Goal: Information Seeking & Learning: Learn about a topic

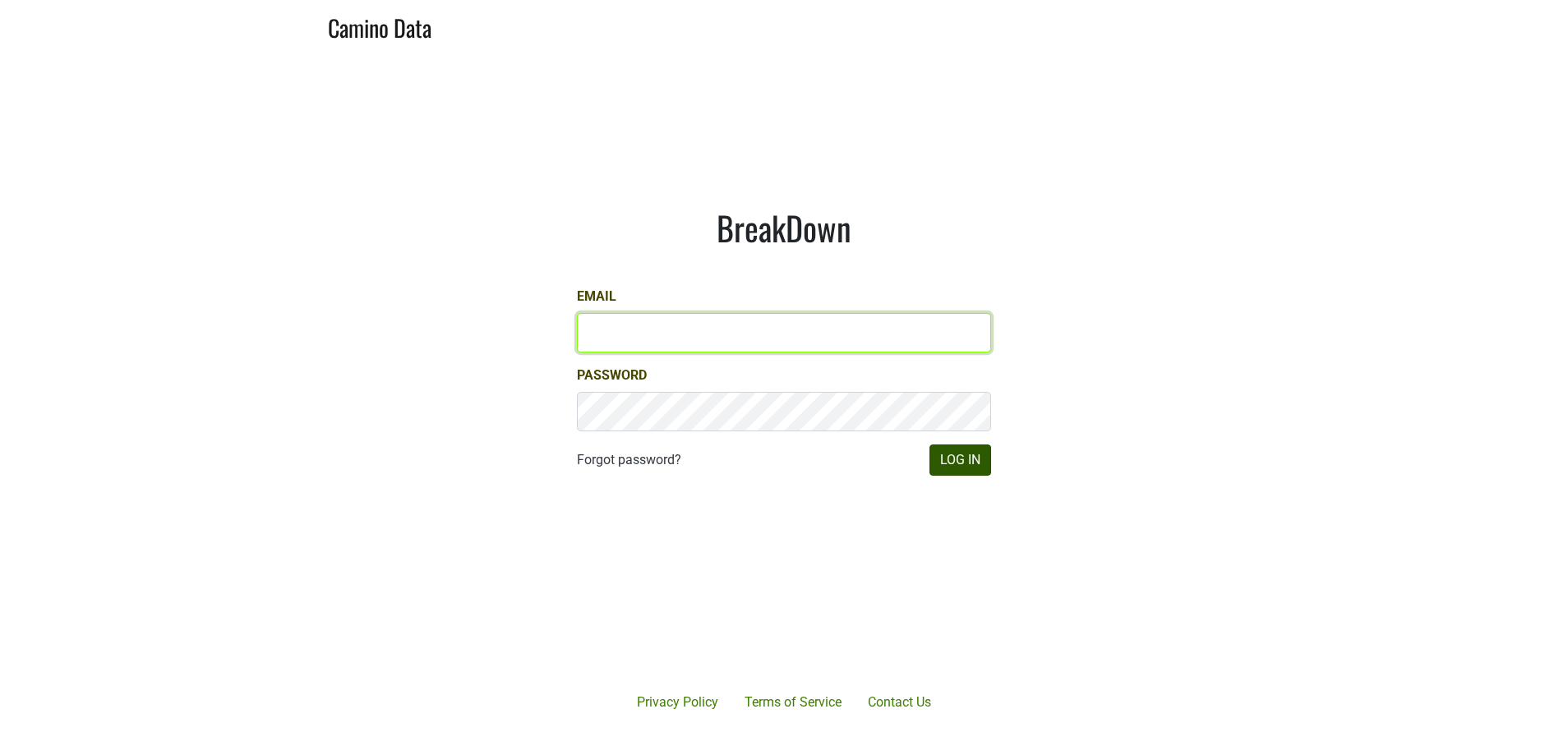
type input "[PERSON_NAME][EMAIL_ADDRESS][DOMAIN_NAME]"
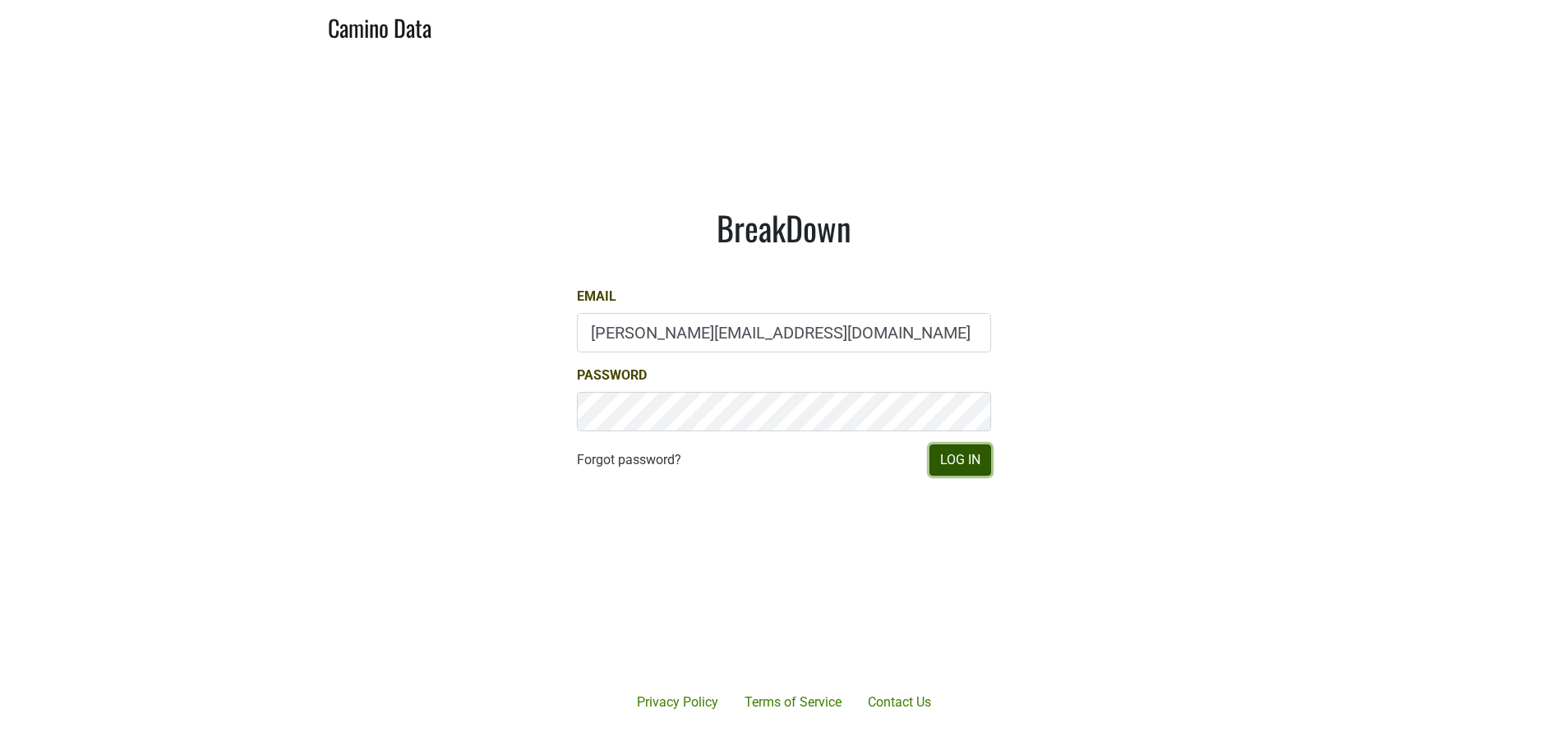
click at [949, 455] on button "Log In" at bounding box center [960, 460] width 61 height 31
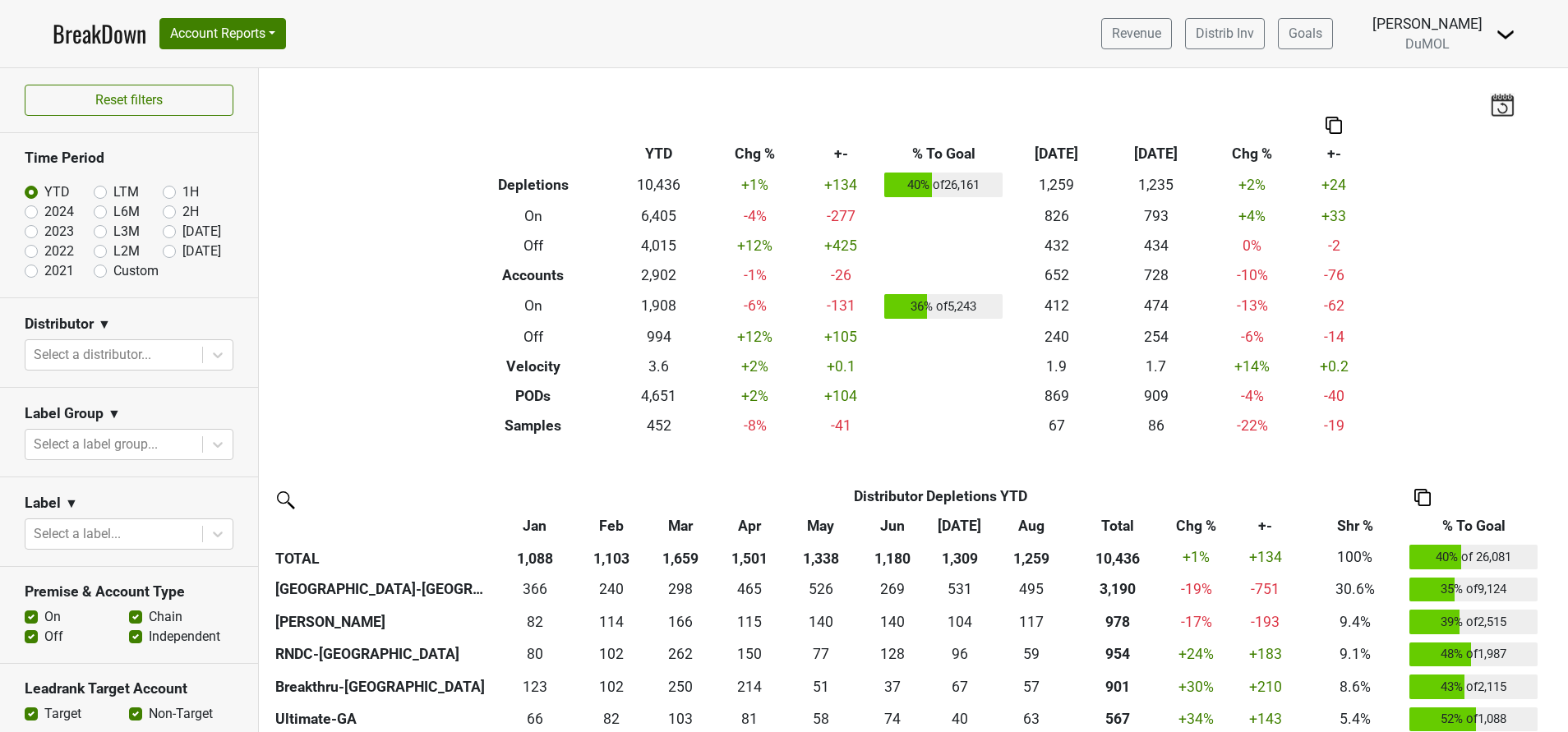
scroll to position [308, 0]
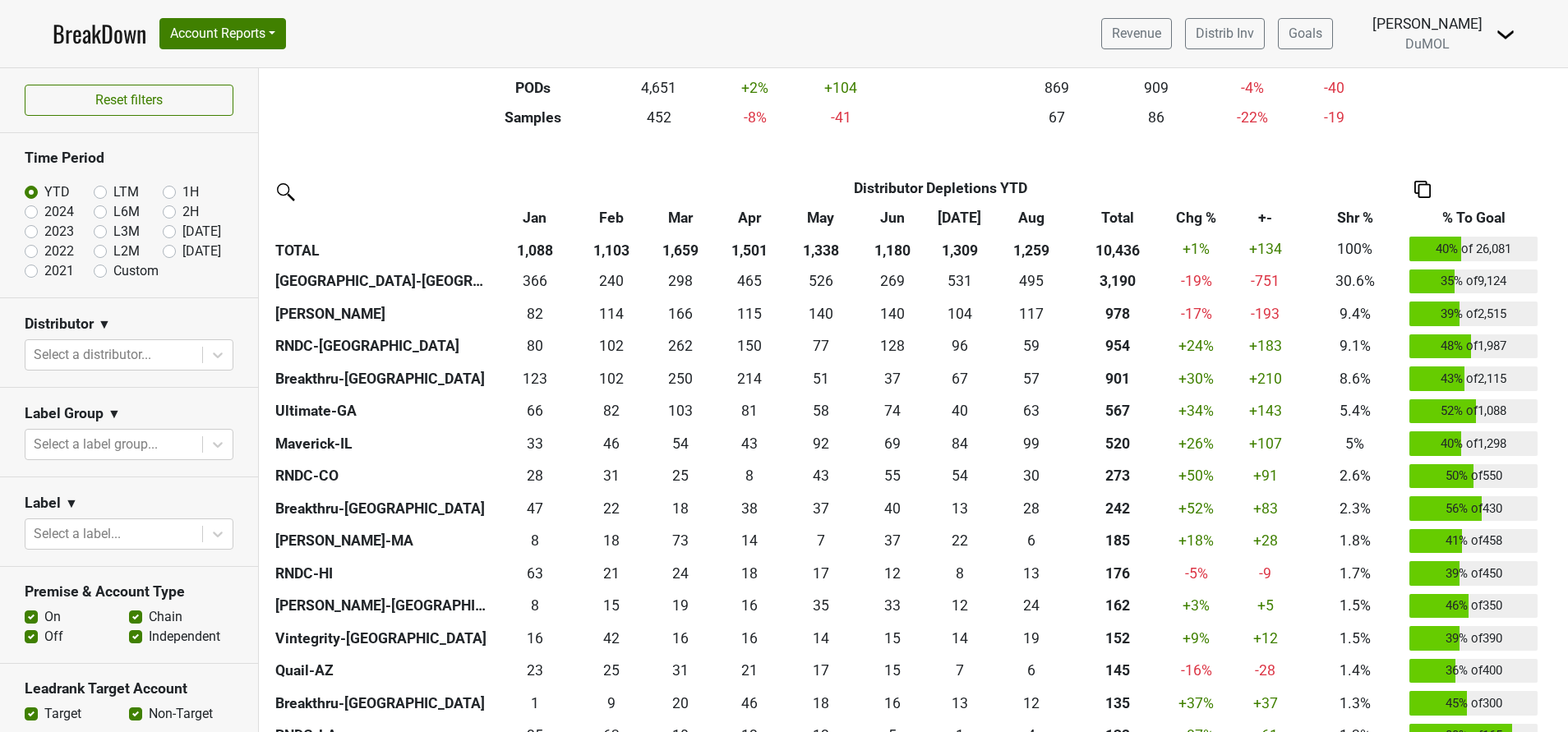
click at [182, 251] on label "[DATE]" at bounding box center [201, 251] width 39 height 20
click at [163, 251] on input "[DATE]" at bounding box center [195, 250] width 65 height 17
radio input "true"
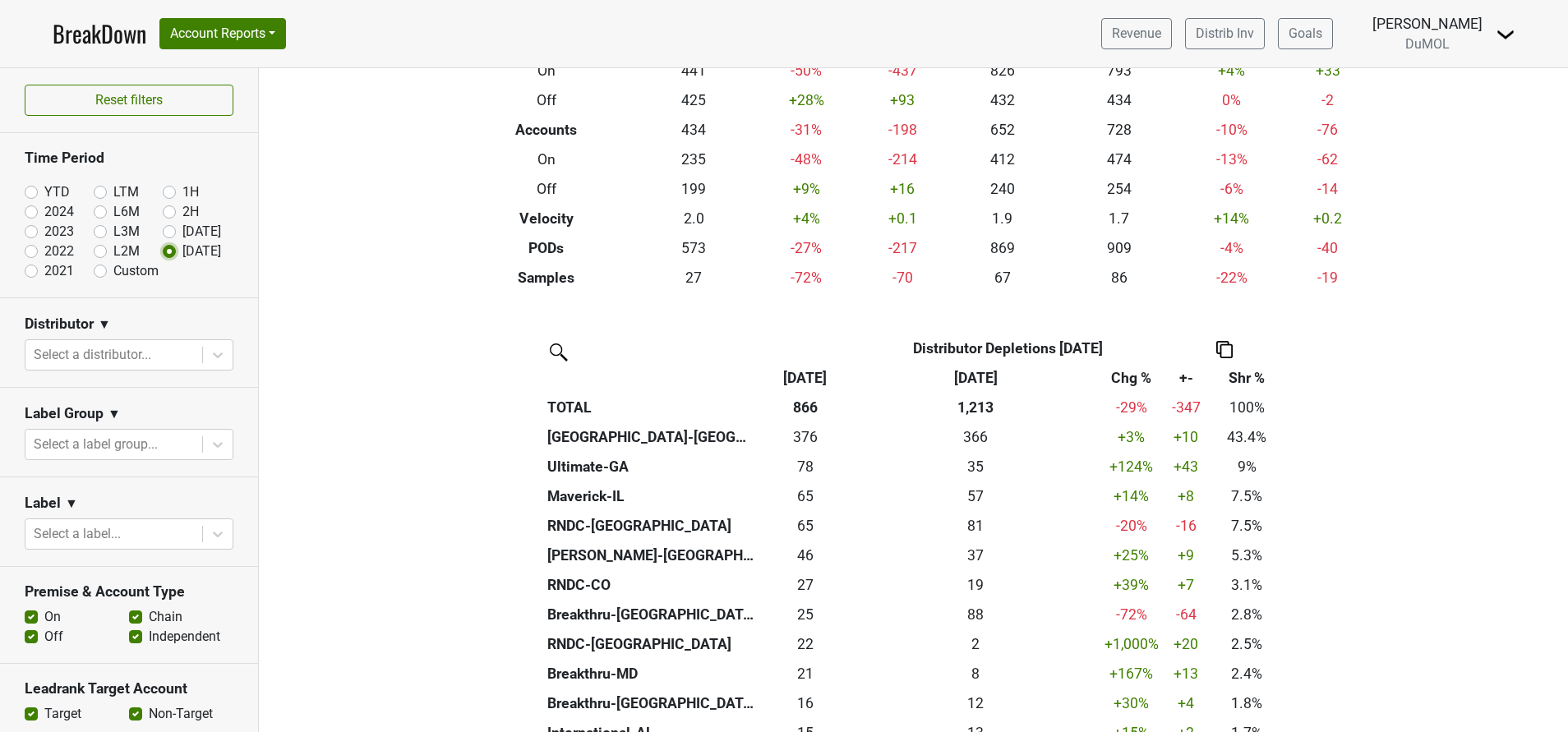
scroll to position [143, 0]
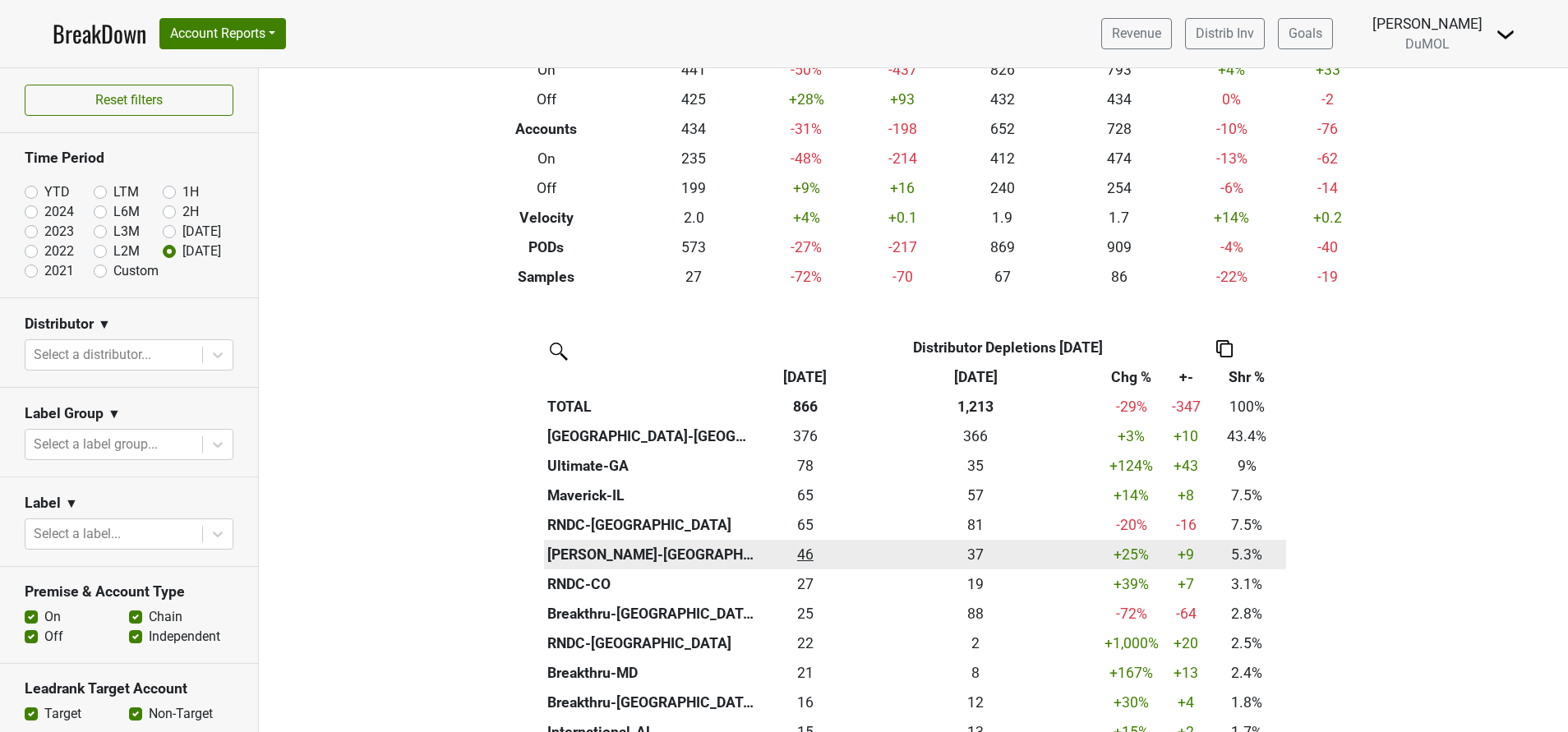
click at [798, 554] on div "45.67 46" at bounding box center [806, 554] width 86 height 22
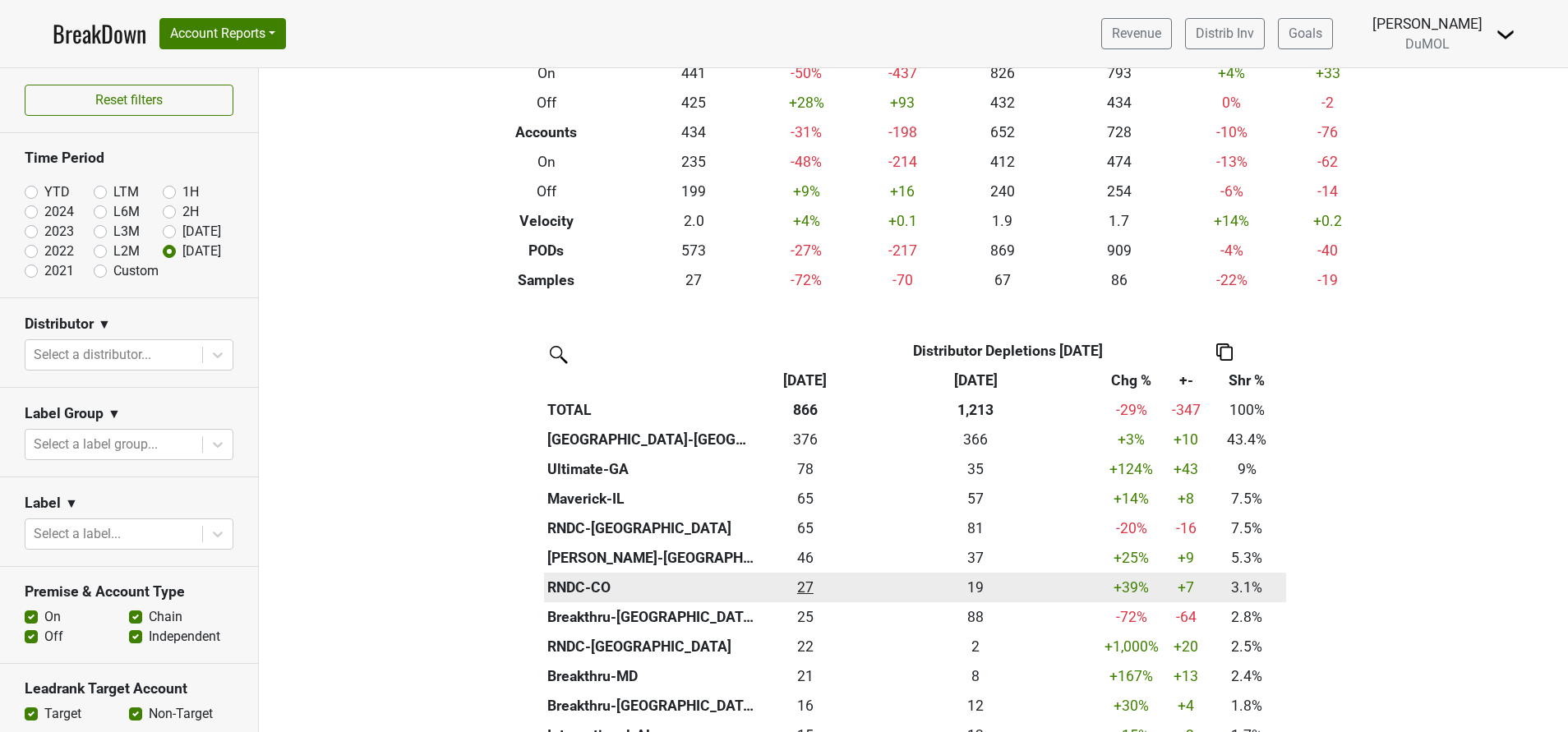
click at [796, 586] on div "26.666 27" at bounding box center [806, 587] width 86 height 22
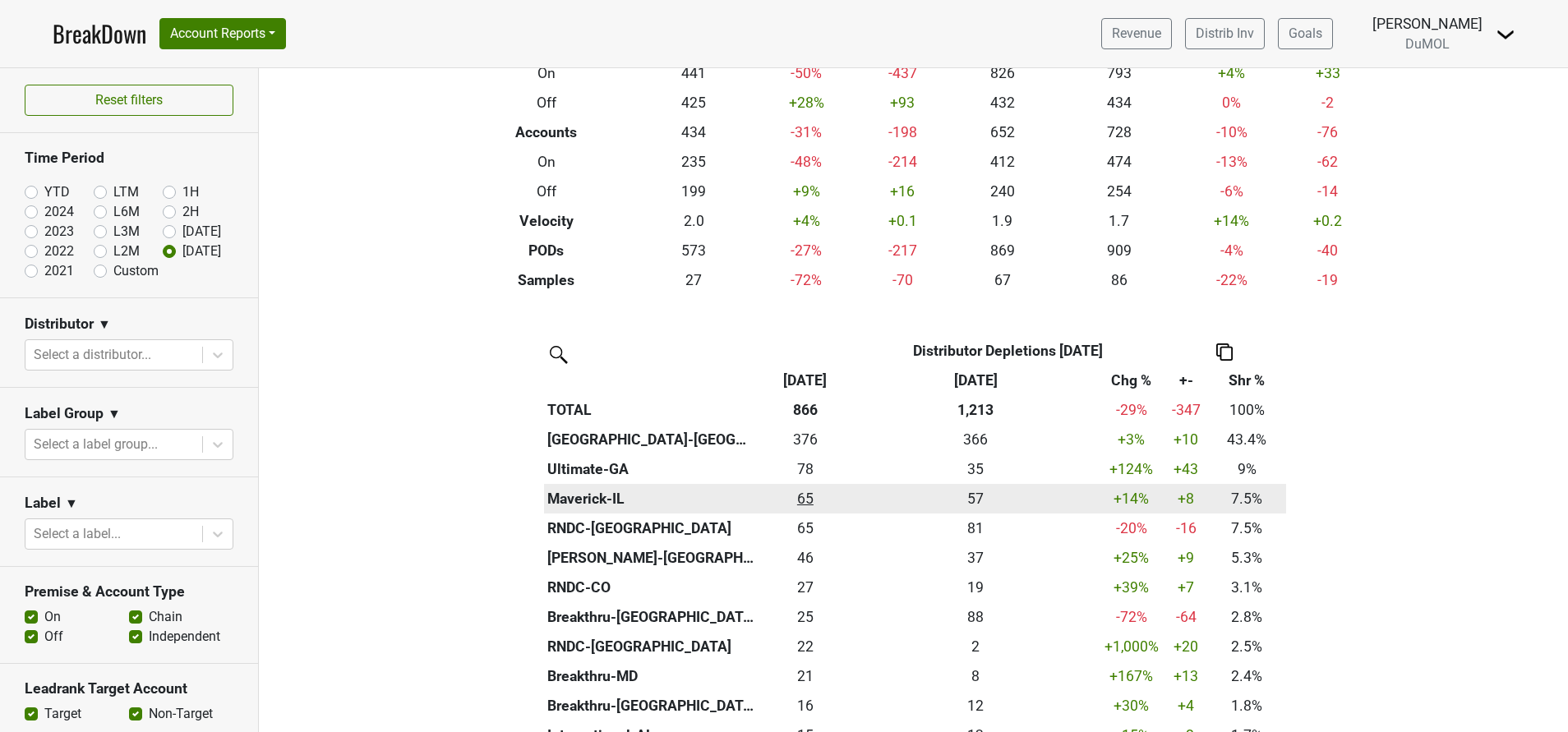
click at [797, 499] on div "64.667 65" at bounding box center [806, 499] width 86 height 22
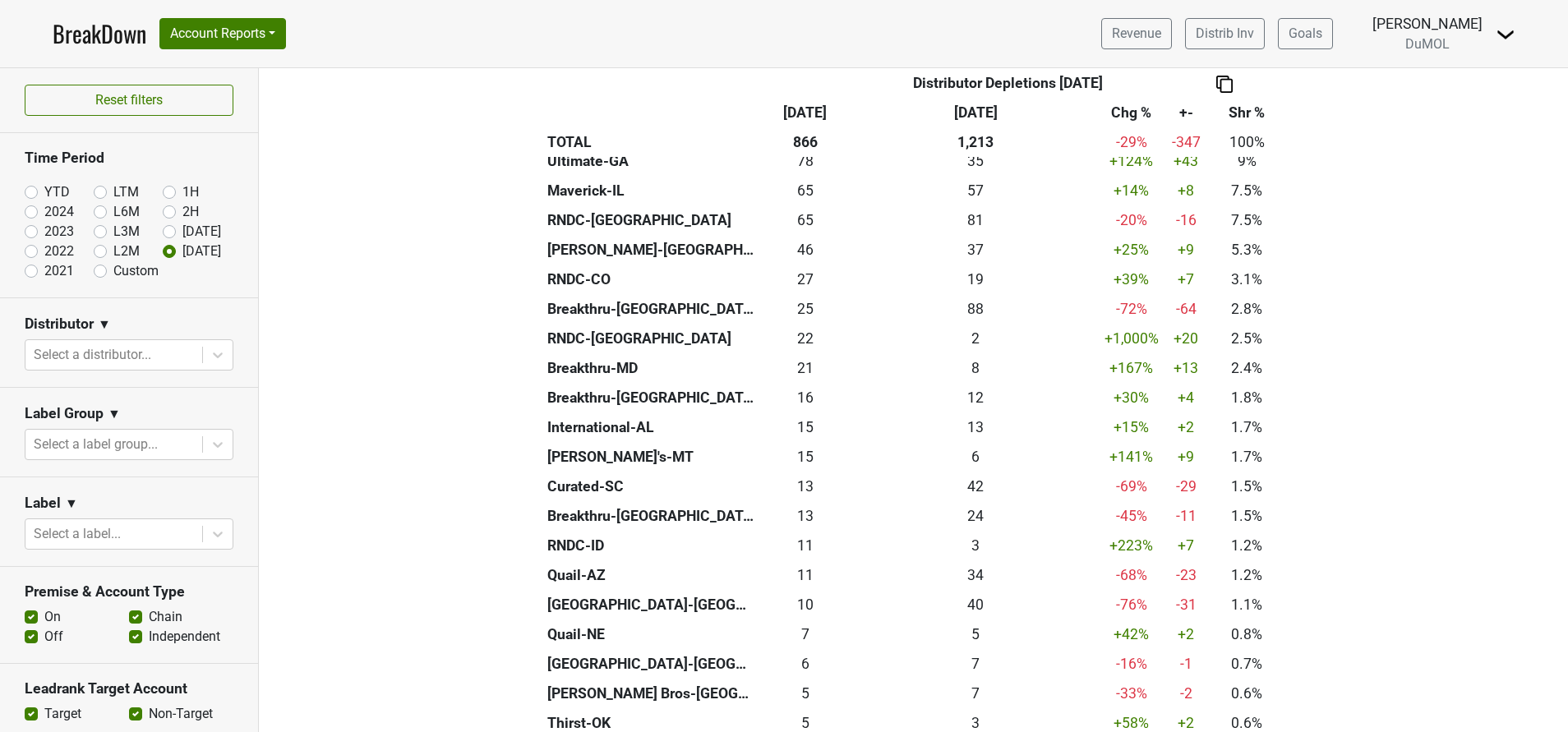
scroll to position [450, 0]
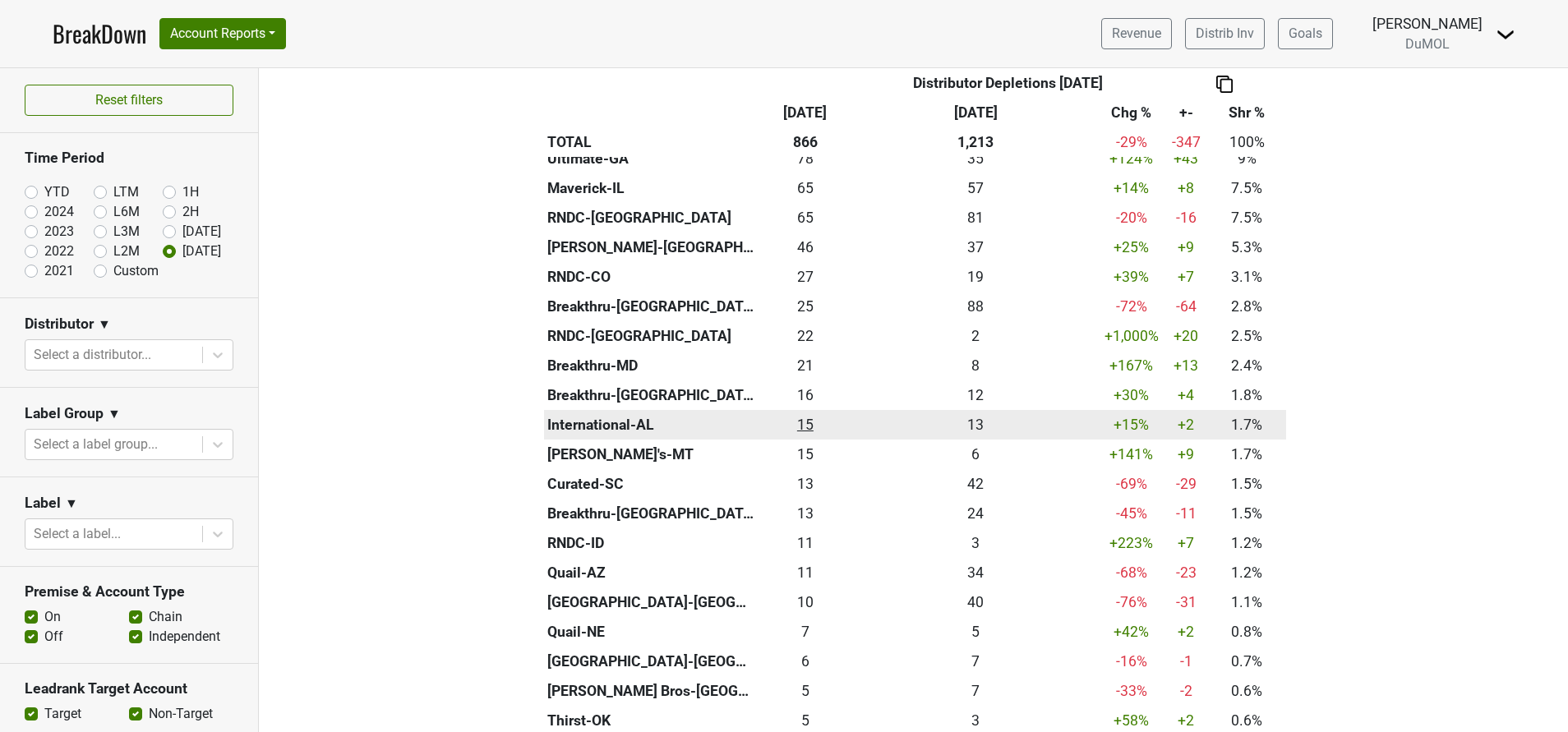
click at [792, 431] on div "15 15" at bounding box center [806, 425] width 86 height 22
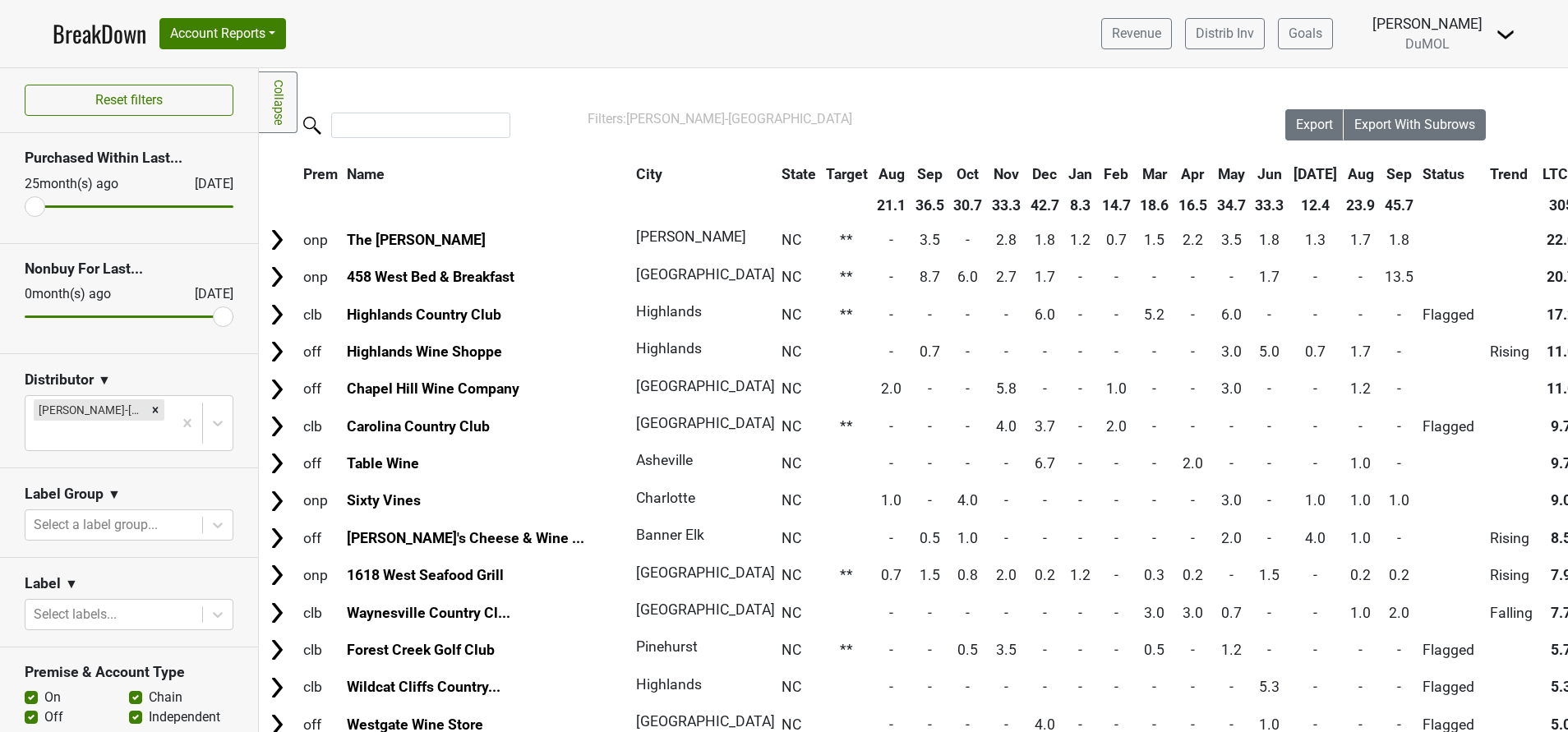
click at [1381, 168] on th "Sep" at bounding box center [1399, 175] width 37 height 30
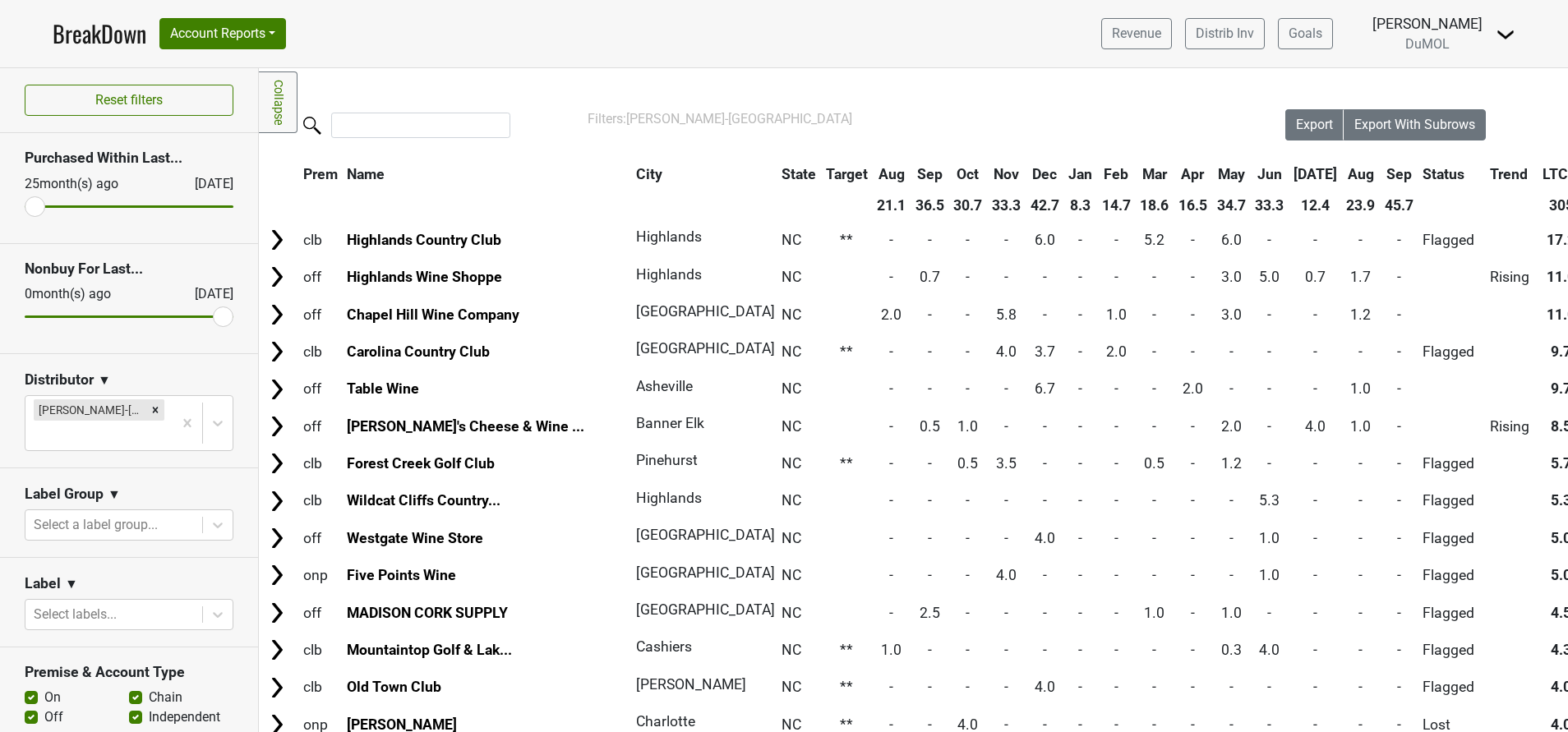
click at [1381, 168] on th "Sep" at bounding box center [1399, 175] width 37 height 30
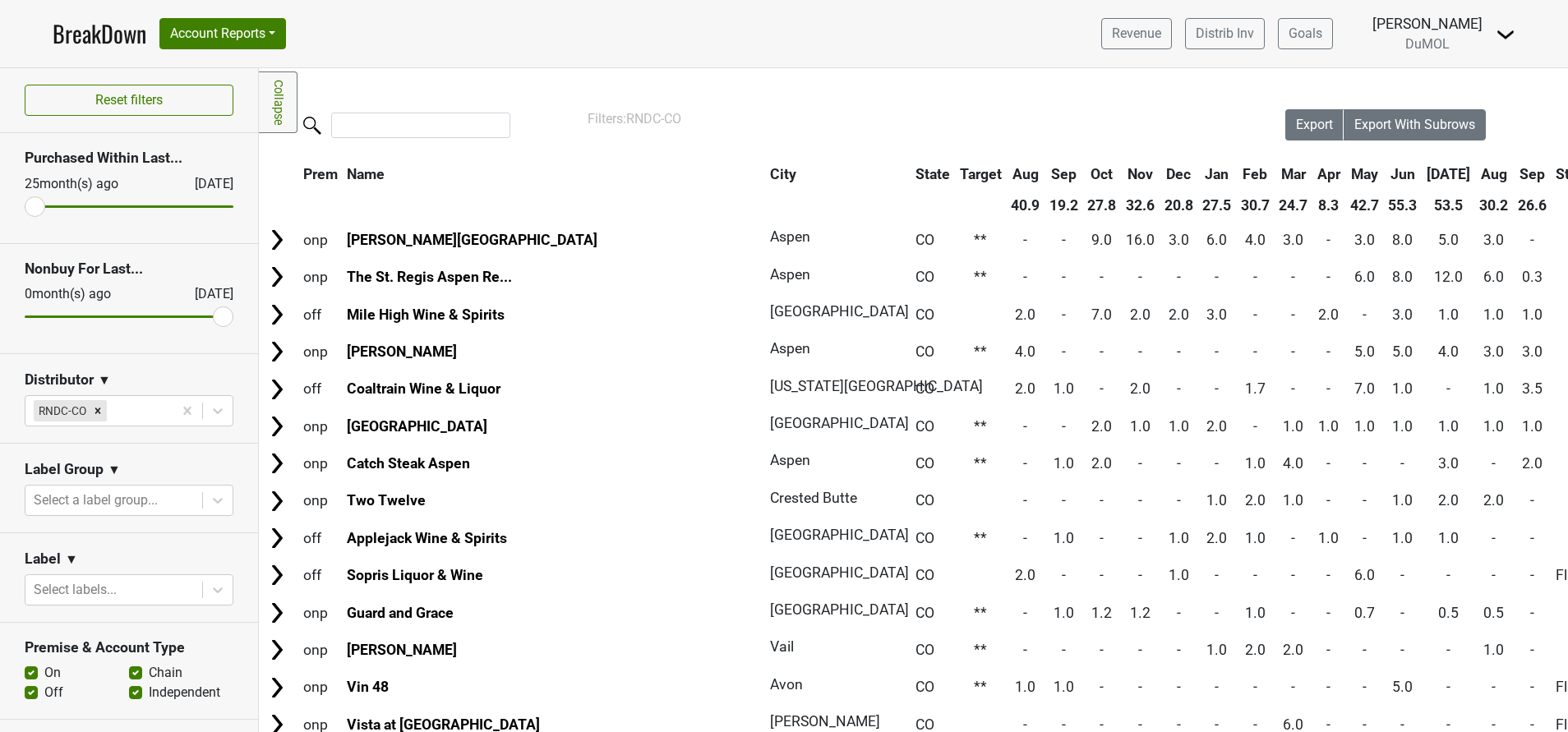
click at [1513, 172] on th "Sep" at bounding box center [1532, 175] width 37 height 30
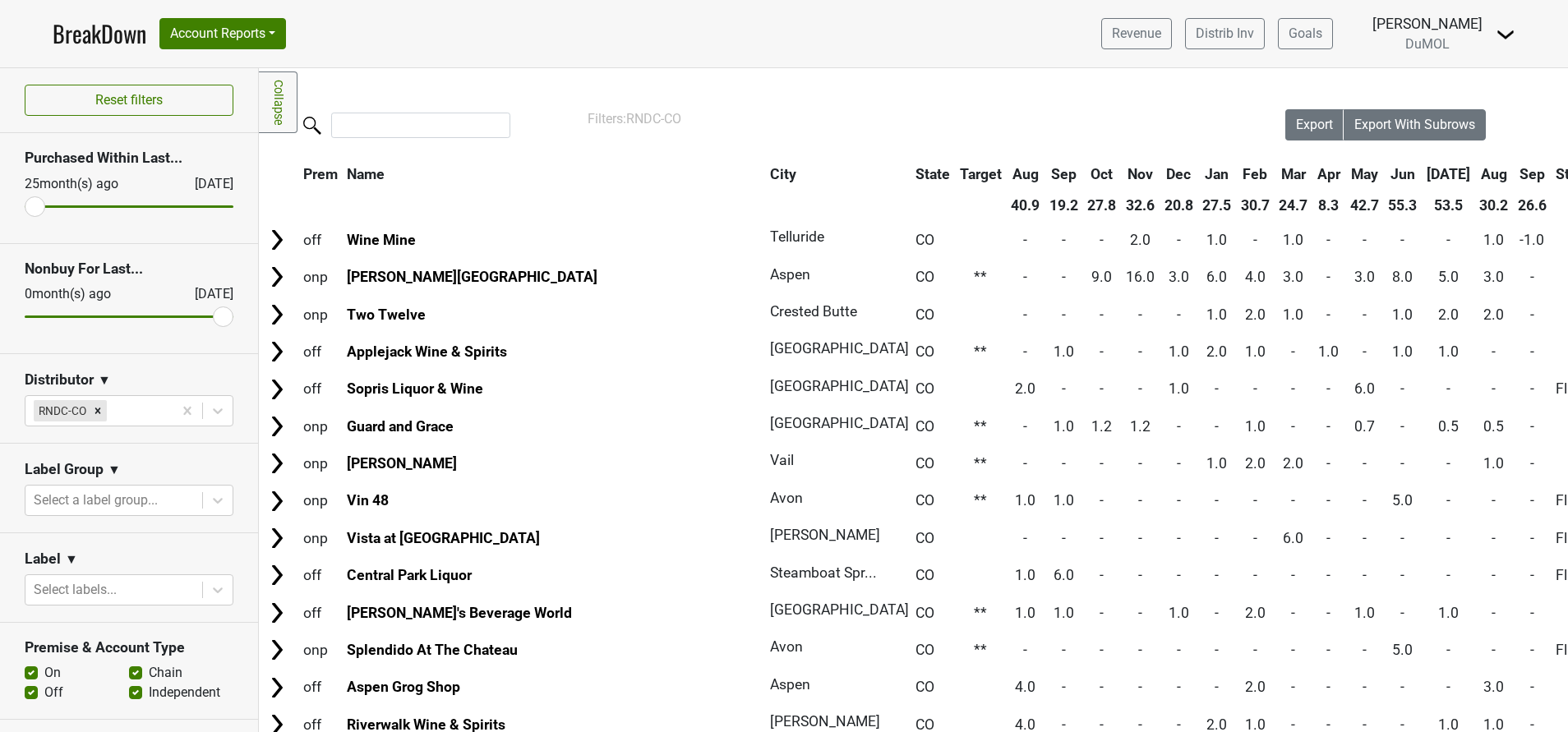
click at [1513, 172] on th "Sep" at bounding box center [1532, 175] width 37 height 30
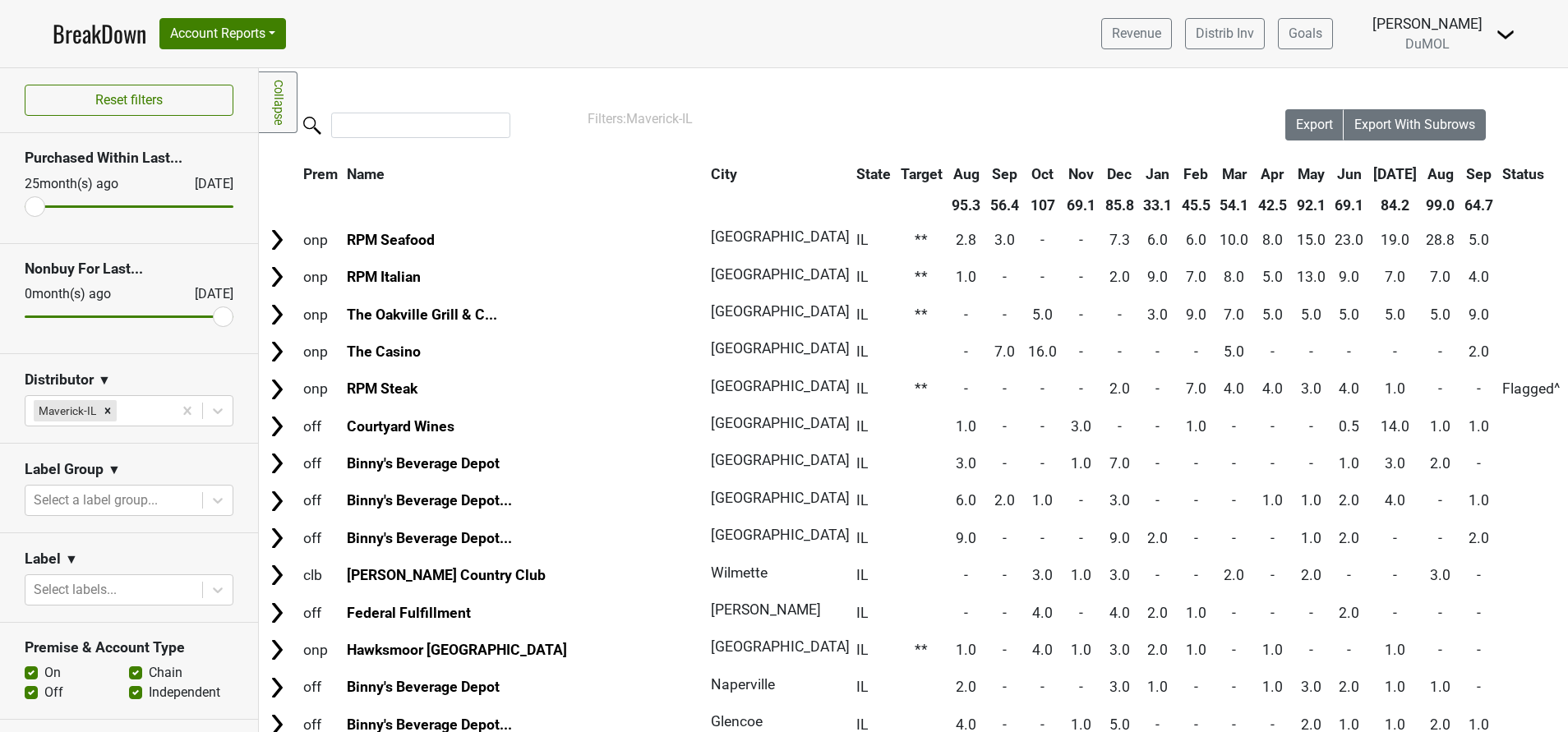
click at [1460, 173] on th "Sep" at bounding box center [1479, 175] width 37 height 30
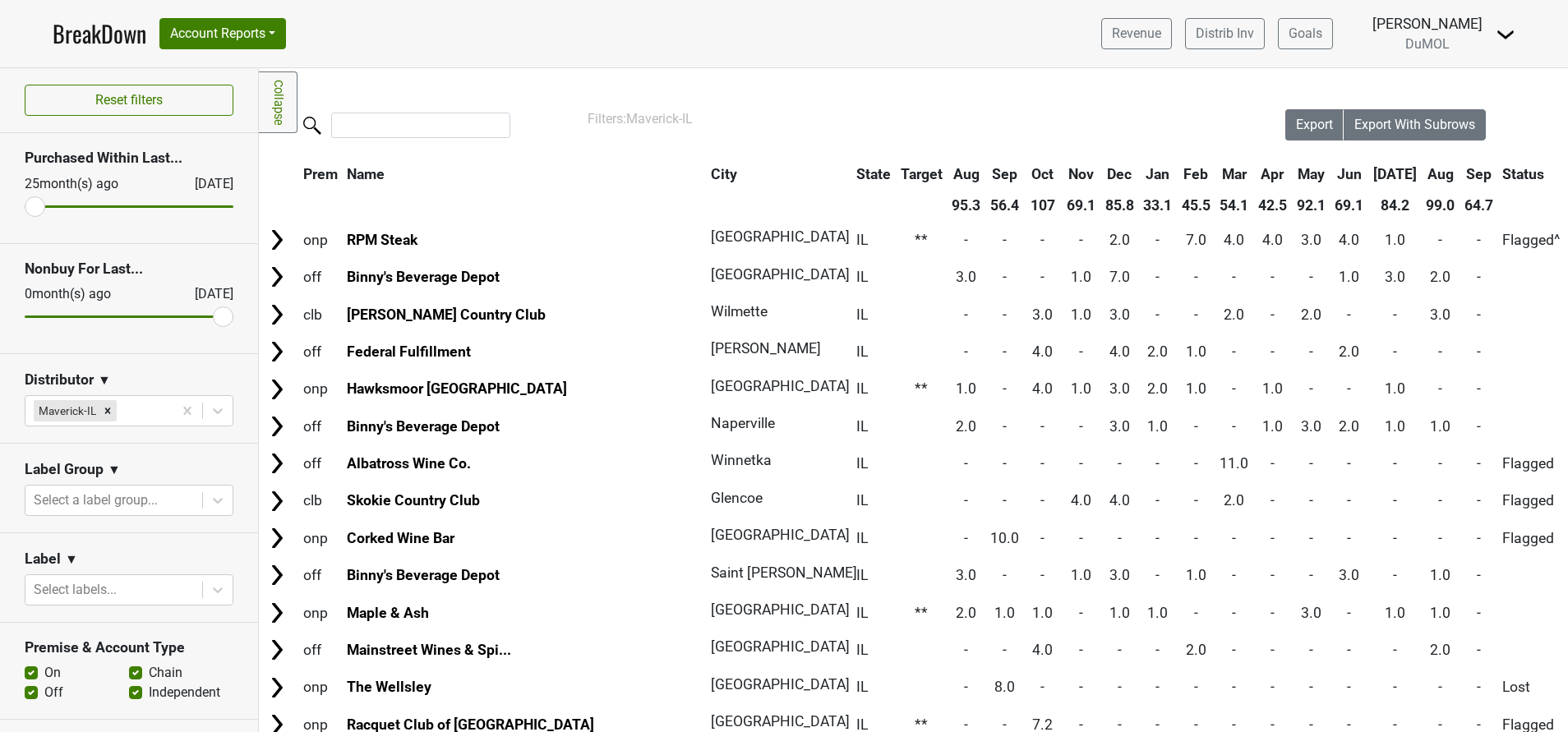
click at [1460, 173] on th "Sep" at bounding box center [1479, 175] width 37 height 30
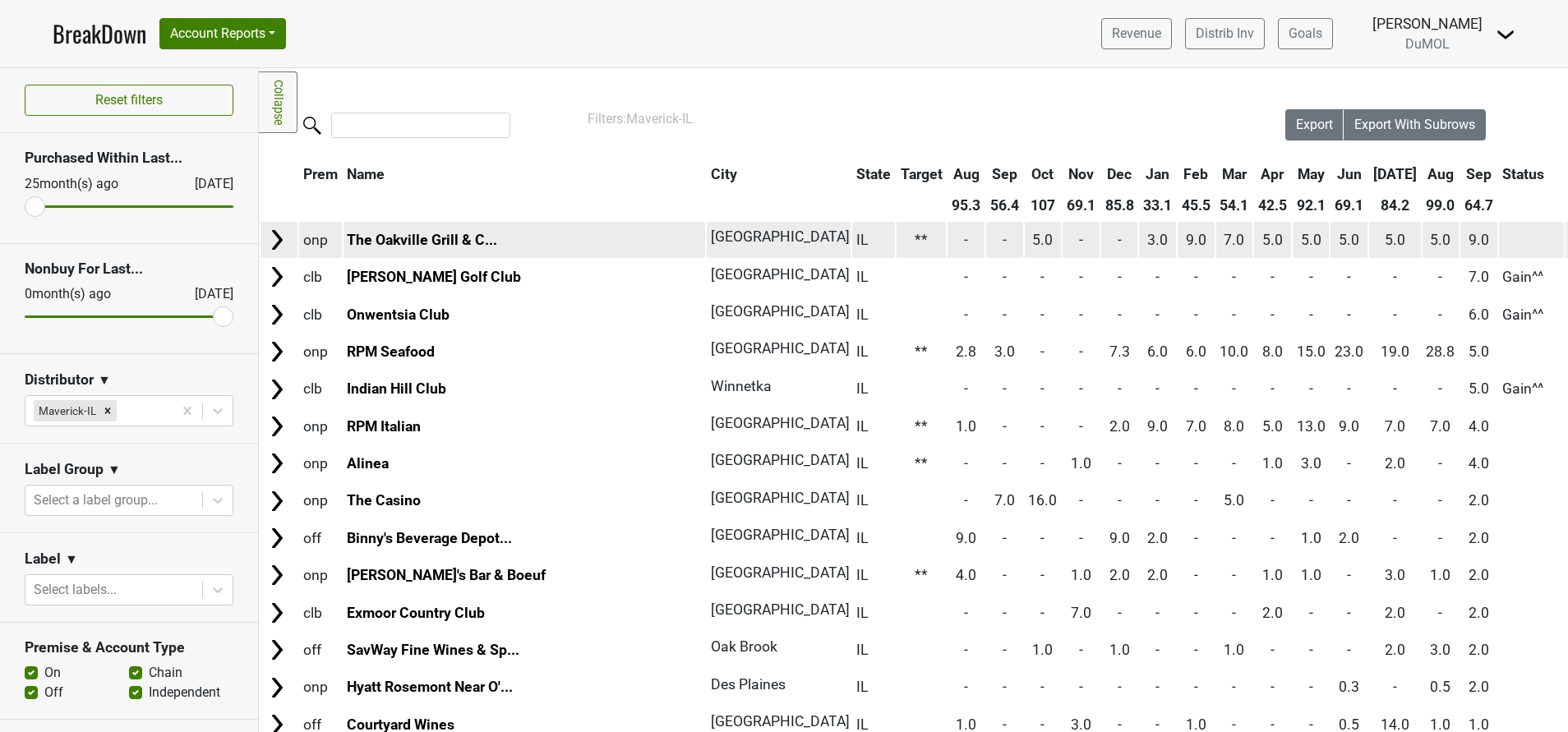
click at [282, 233] on img at bounding box center [277, 240] width 25 height 25
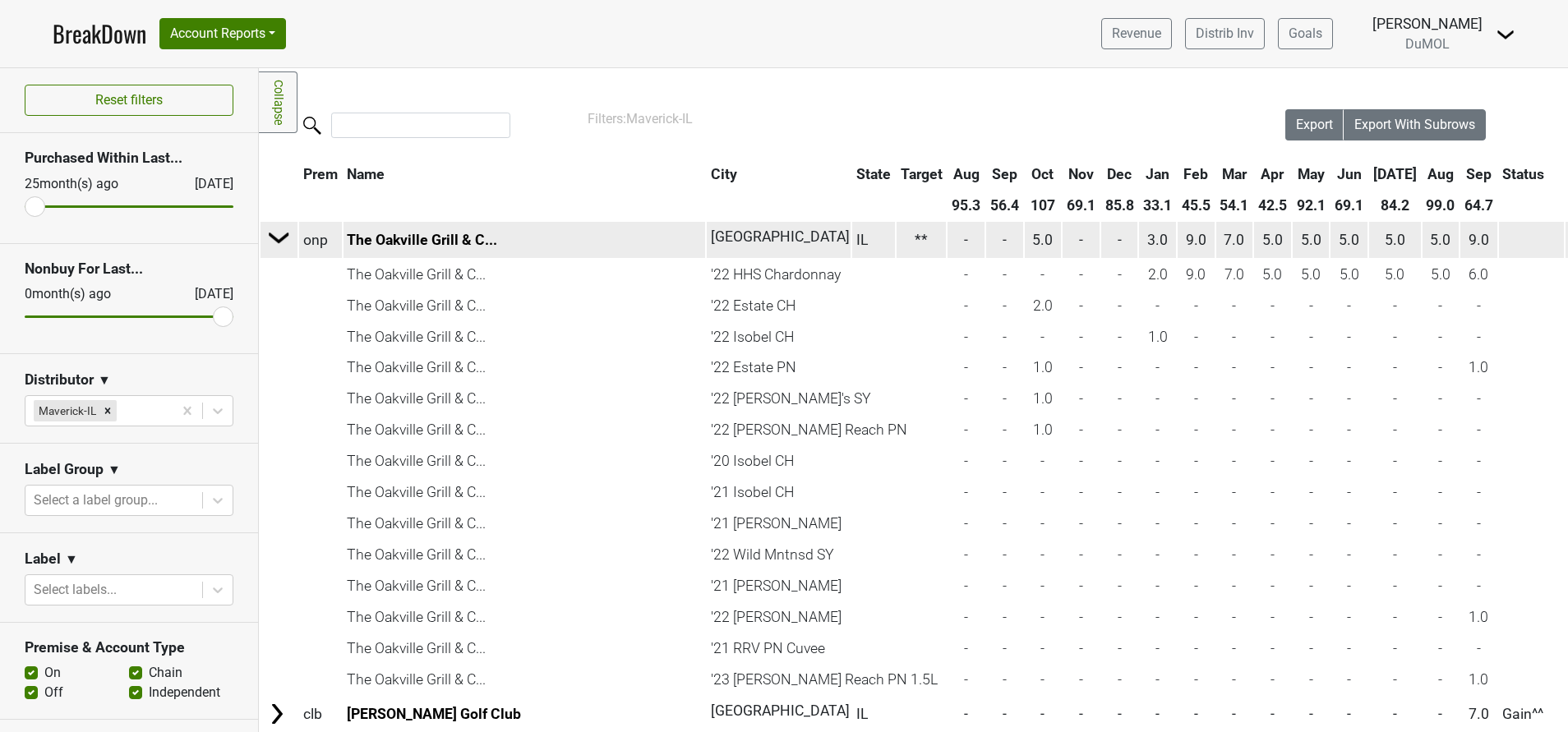
click at [285, 230] on img at bounding box center [280, 237] width 25 height 25
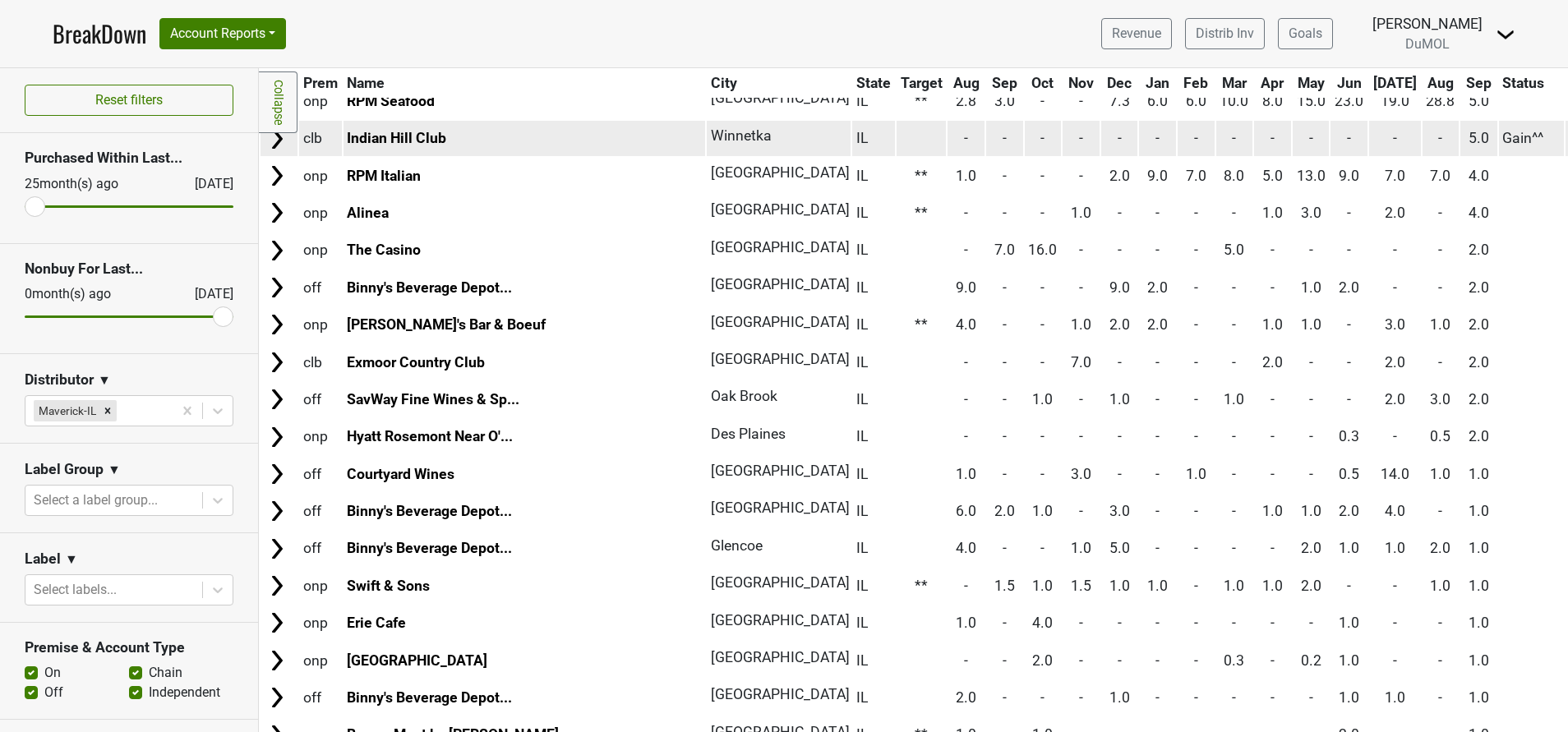
scroll to position [518, 0]
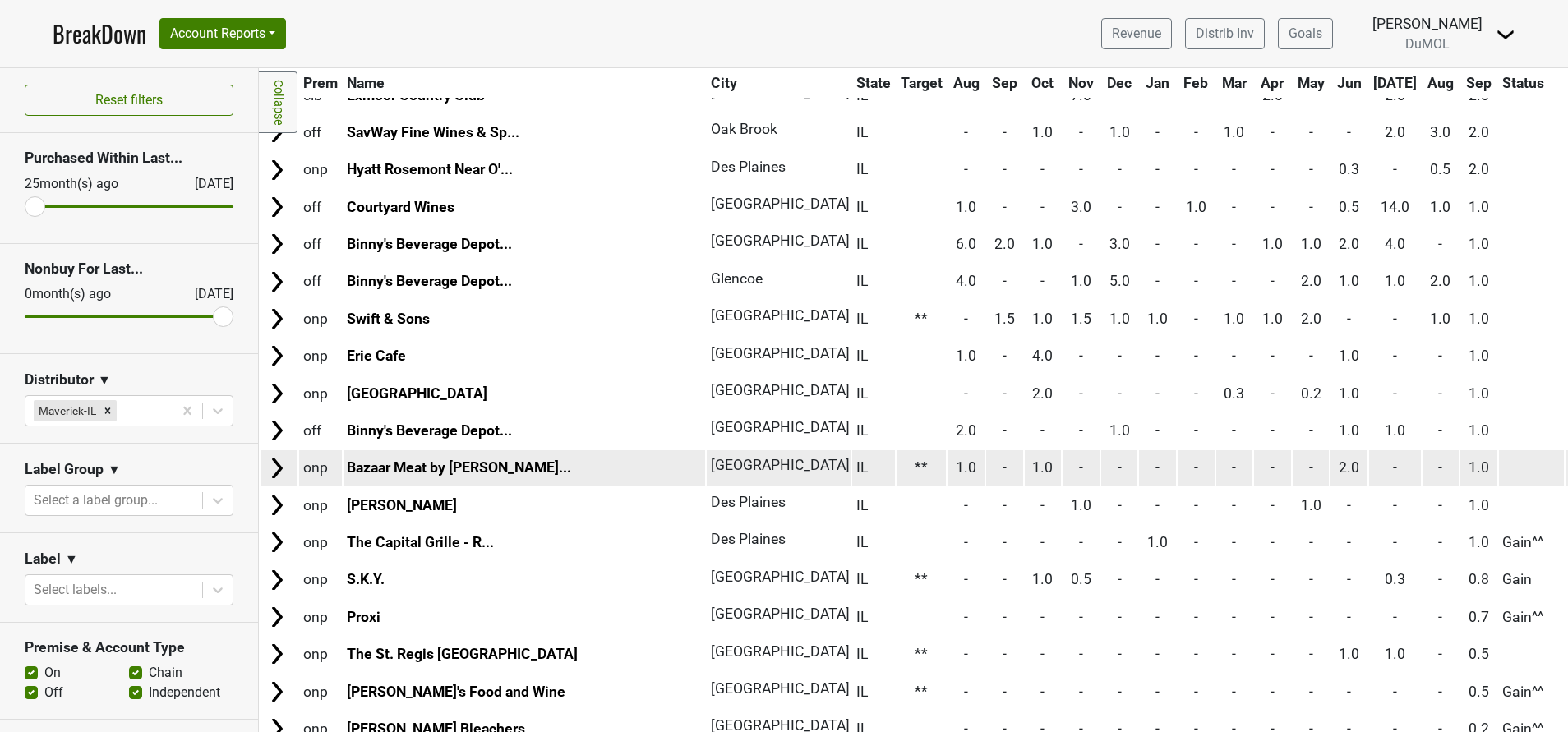
click at [273, 463] on img at bounding box center [277, 468] width 25 height 25
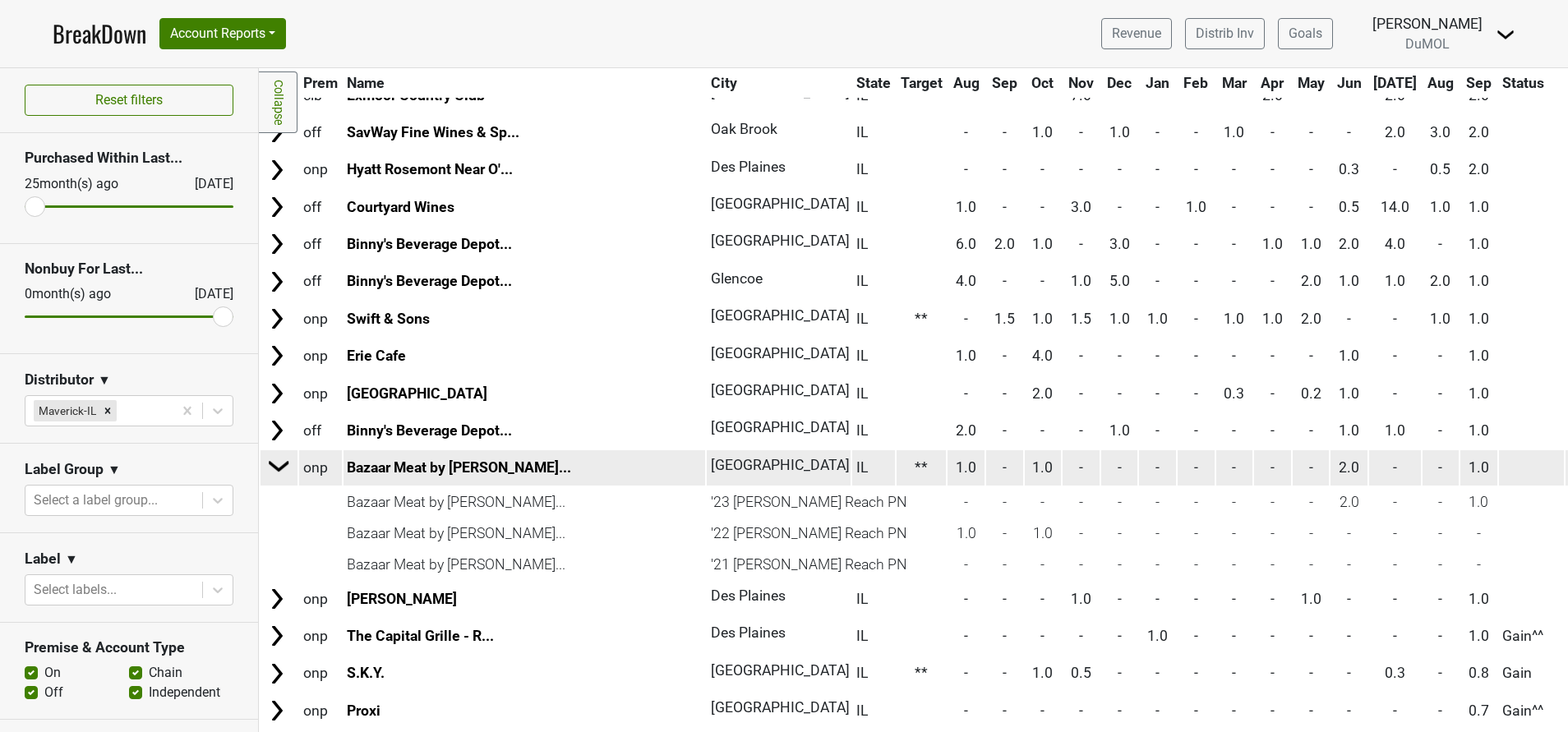
click at [273, 463] on img at bounding box center [280, 466] width 25 height 25
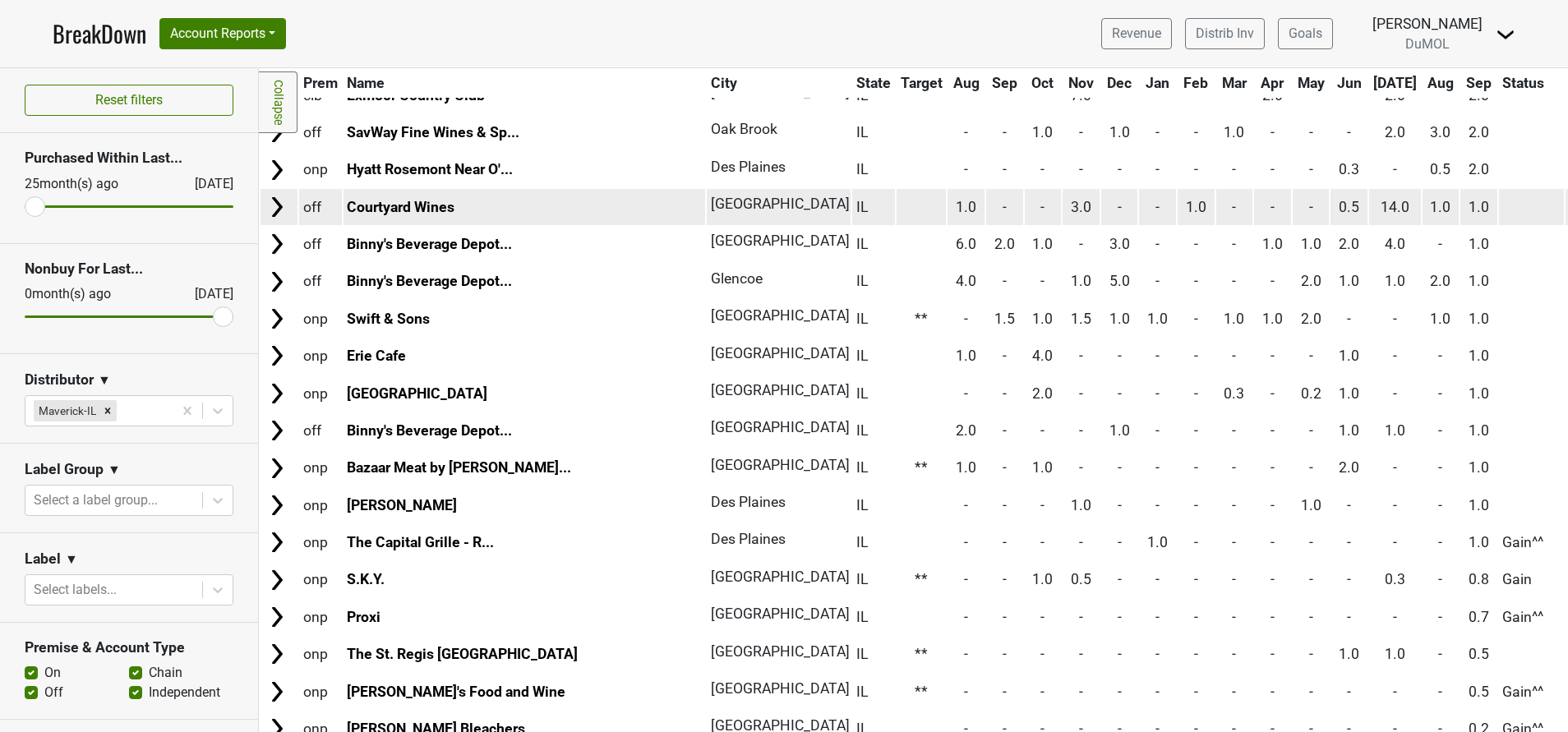
click at [268, 211] on img at bounding box center [277, 207] width 25 height 25
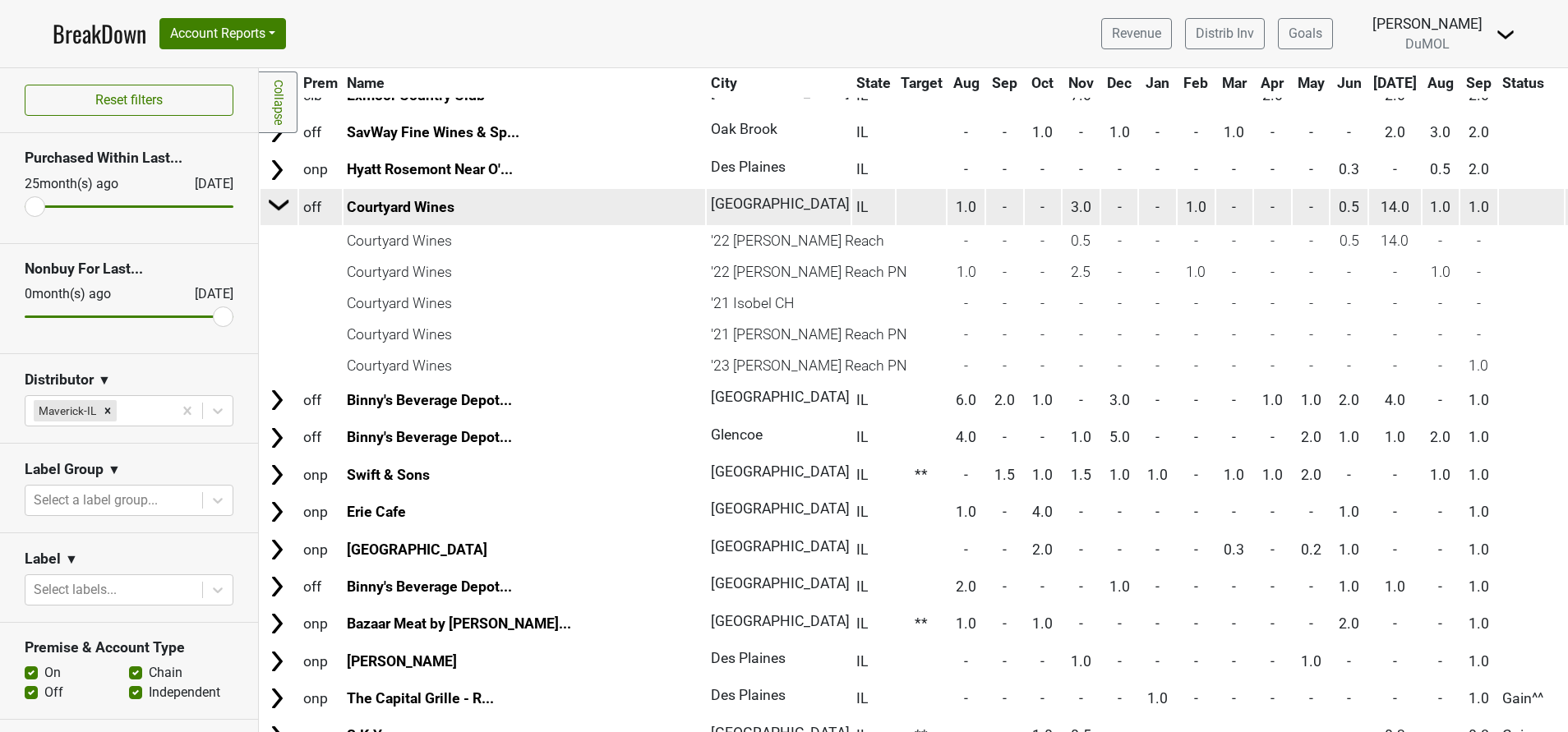
click at [268, 211] on img at bounding box center [280, 204] width 25 height 25
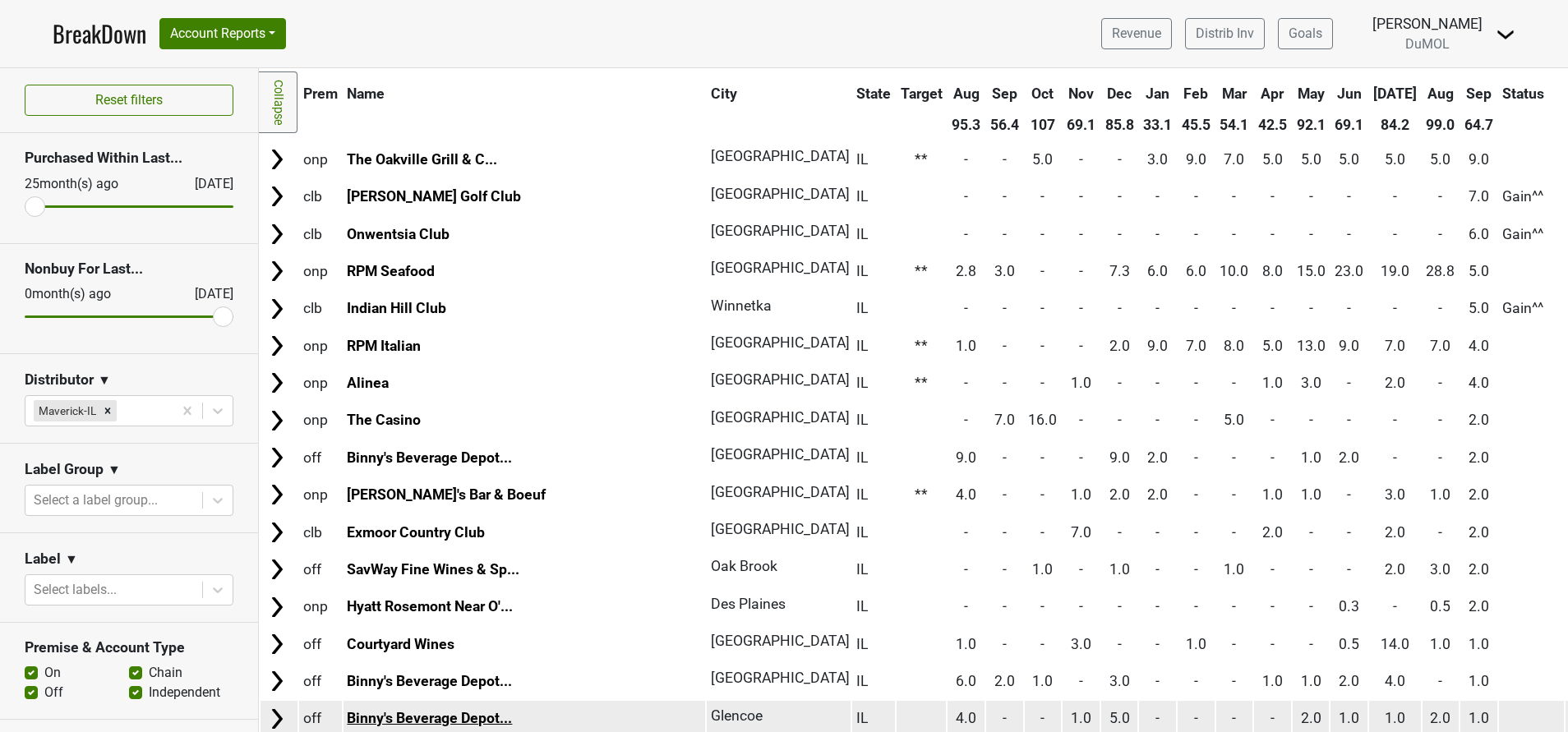
scroll to position [0, 0]
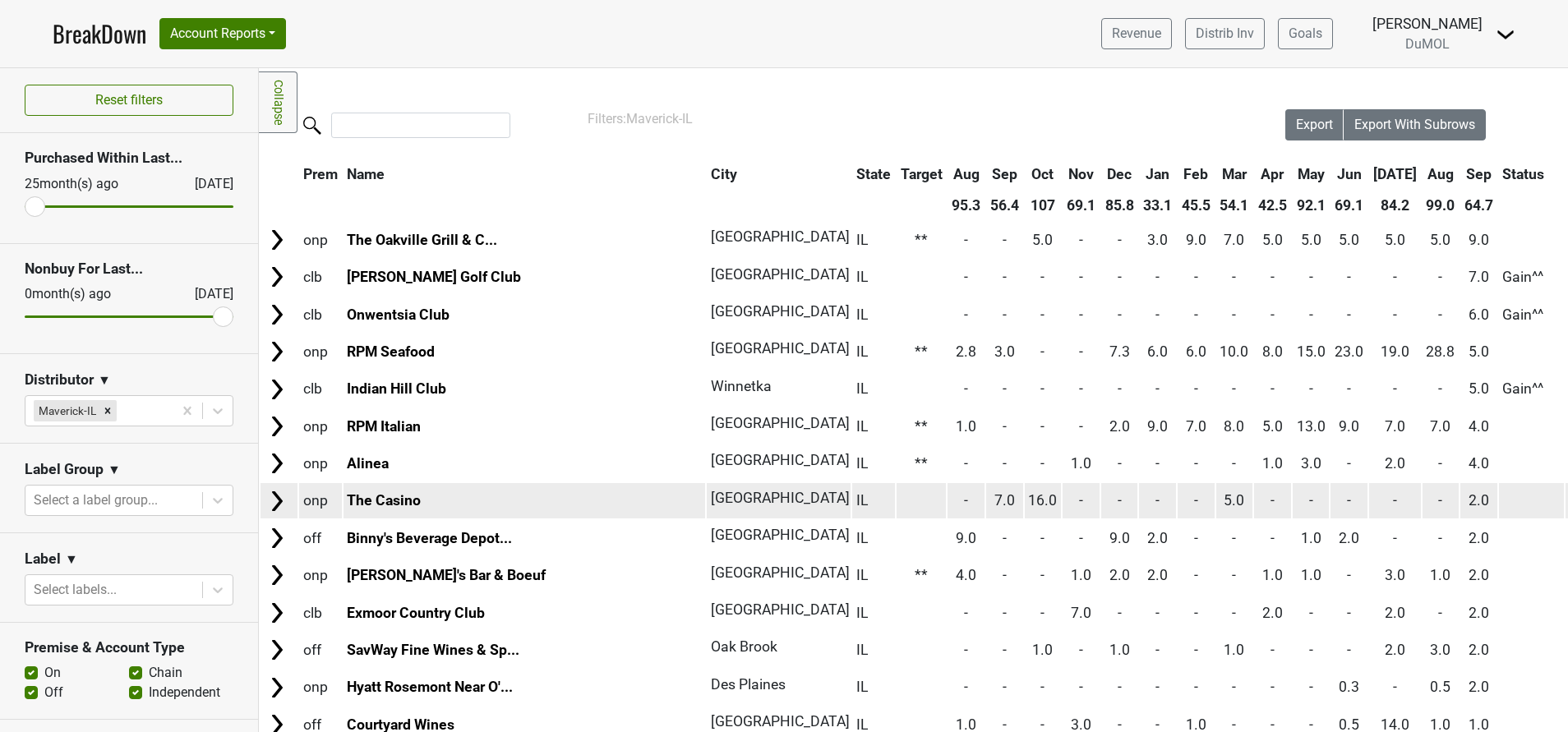
click at [273, 502] on img at bounding box center [277, 501] width 25 height 25
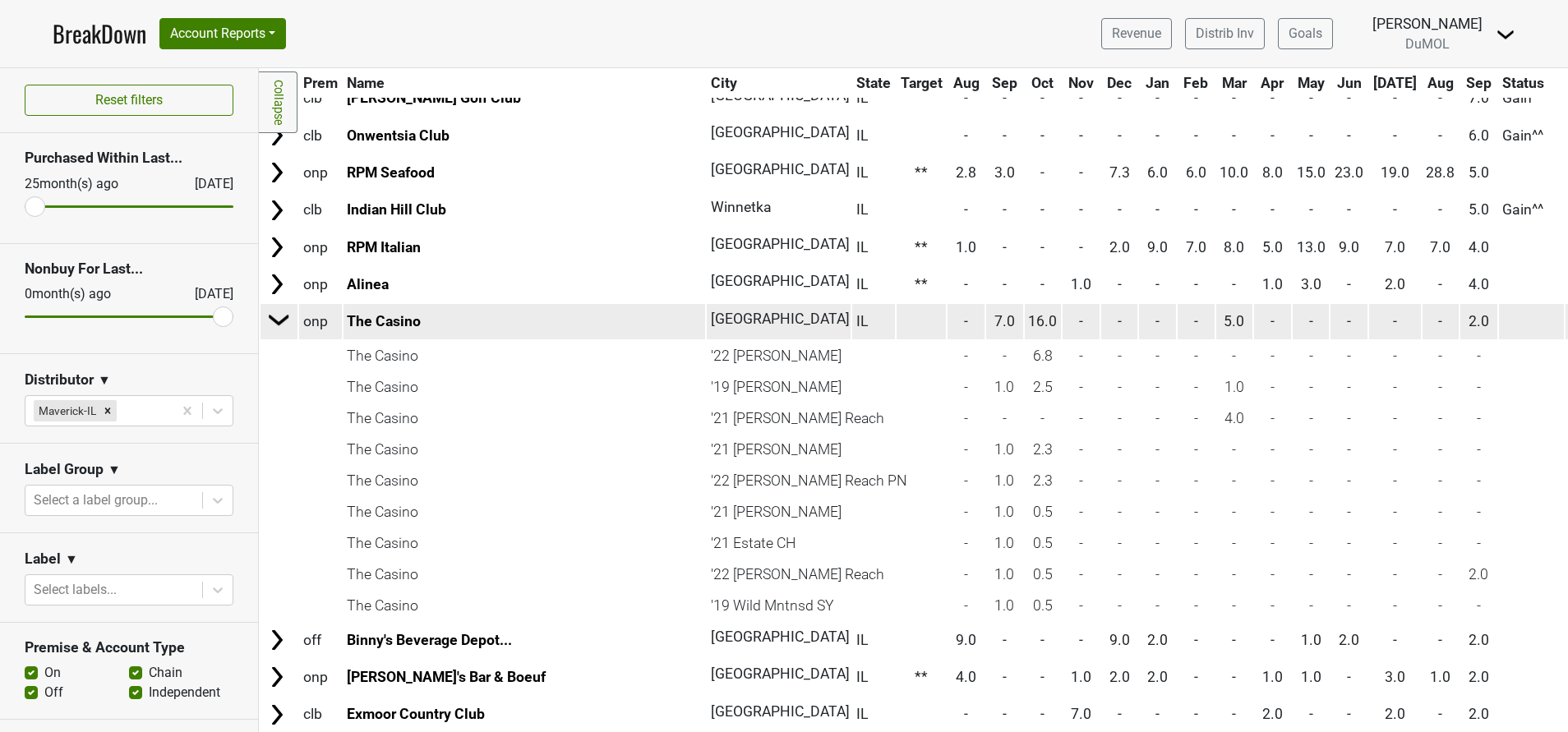
scroll to position [140, 0]
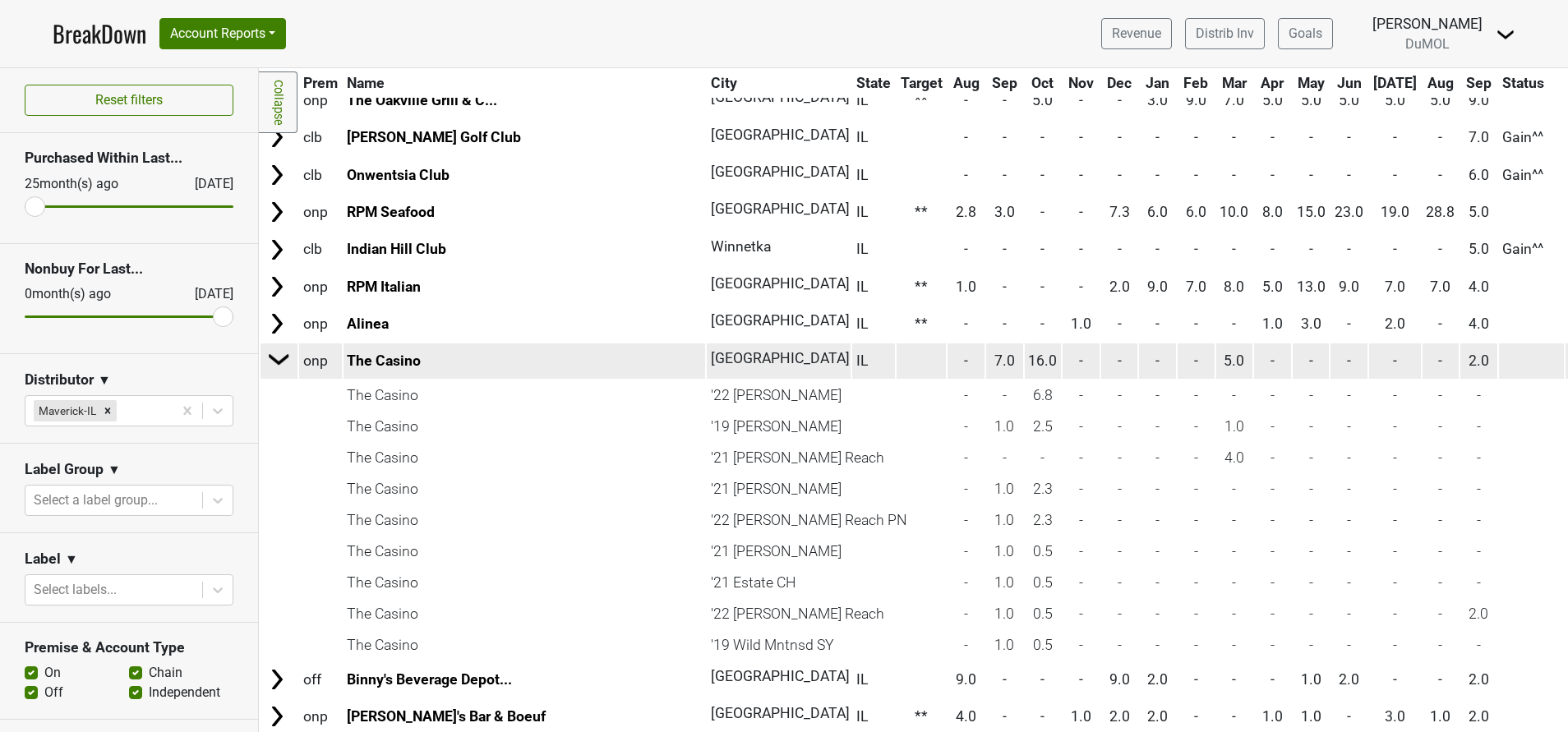
click at [271, 358] on img at bounding box center [280, 359] width 25 height 25
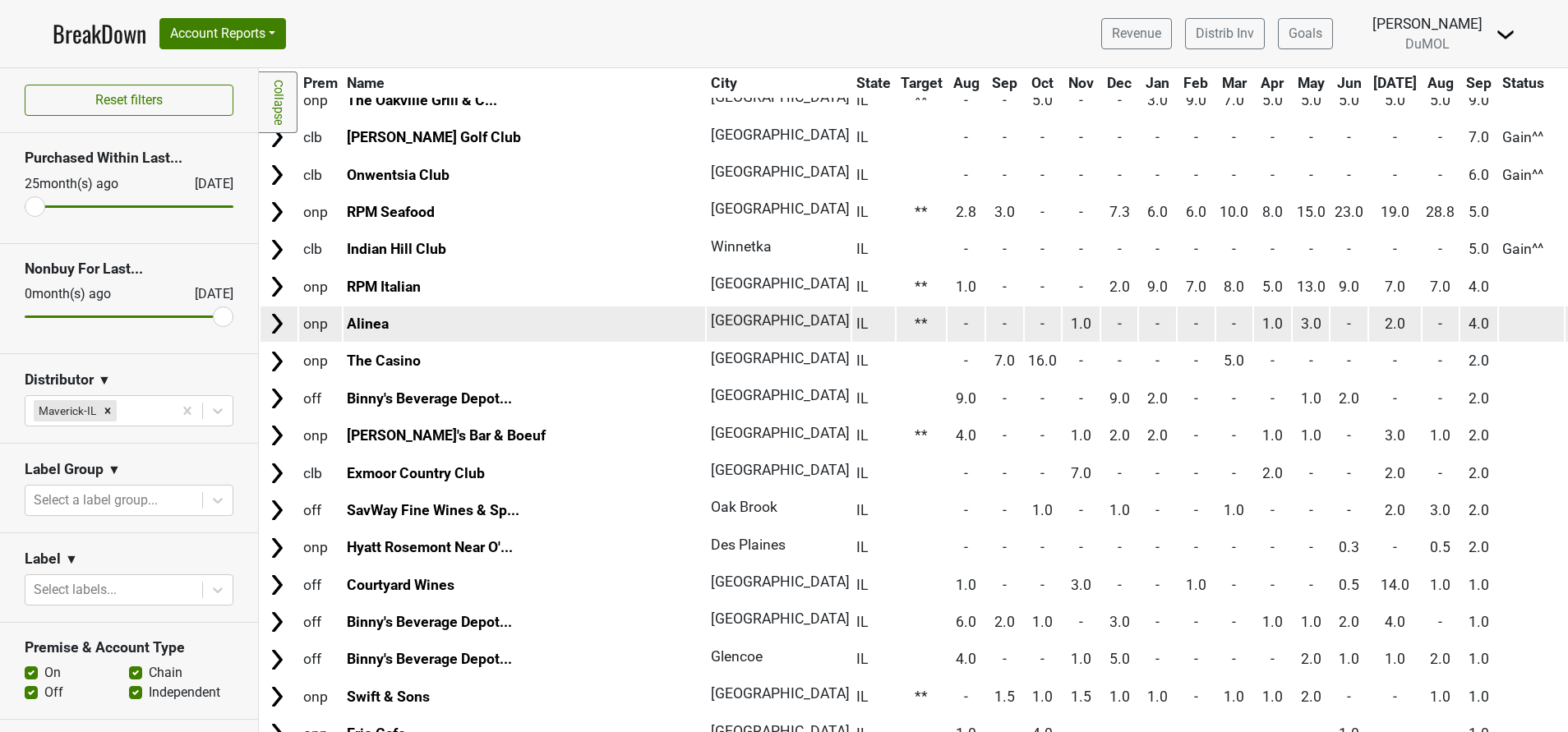
click at [276, 327] on img at bounding box center [277, 323] width 25 height 25
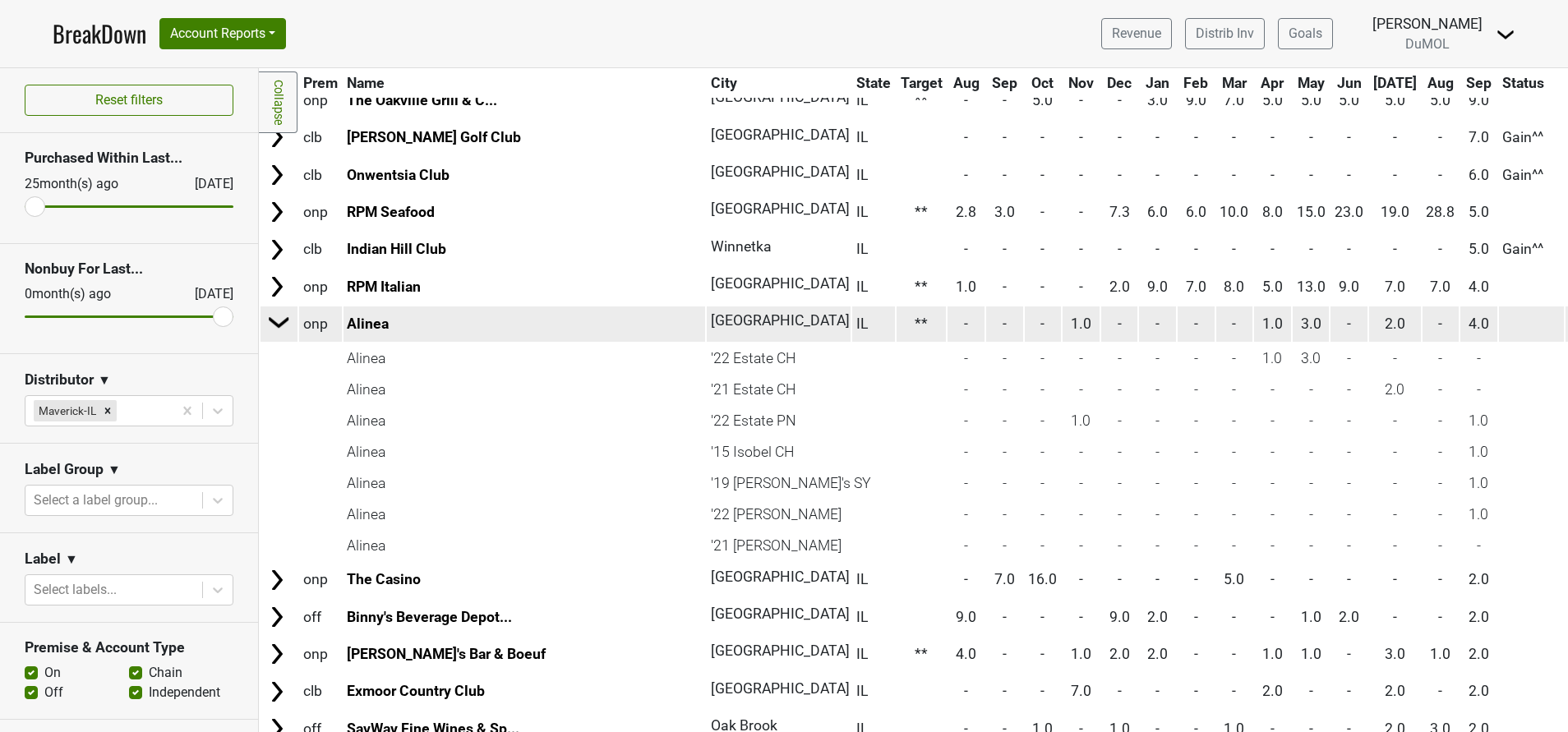
click at [276, 327] on img at bounding box center [280, 322] width 25 height 25
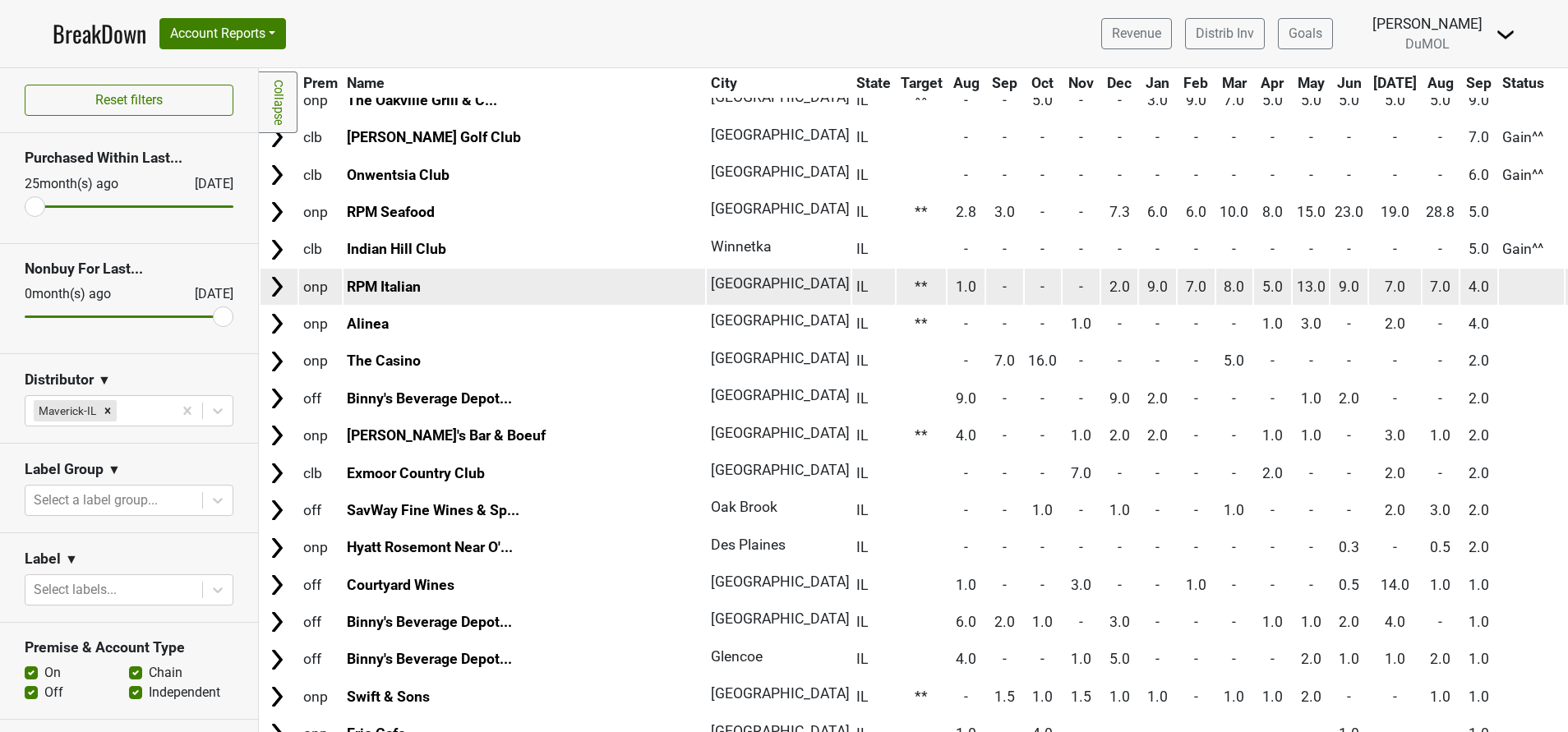
scroll to position [0, 0]
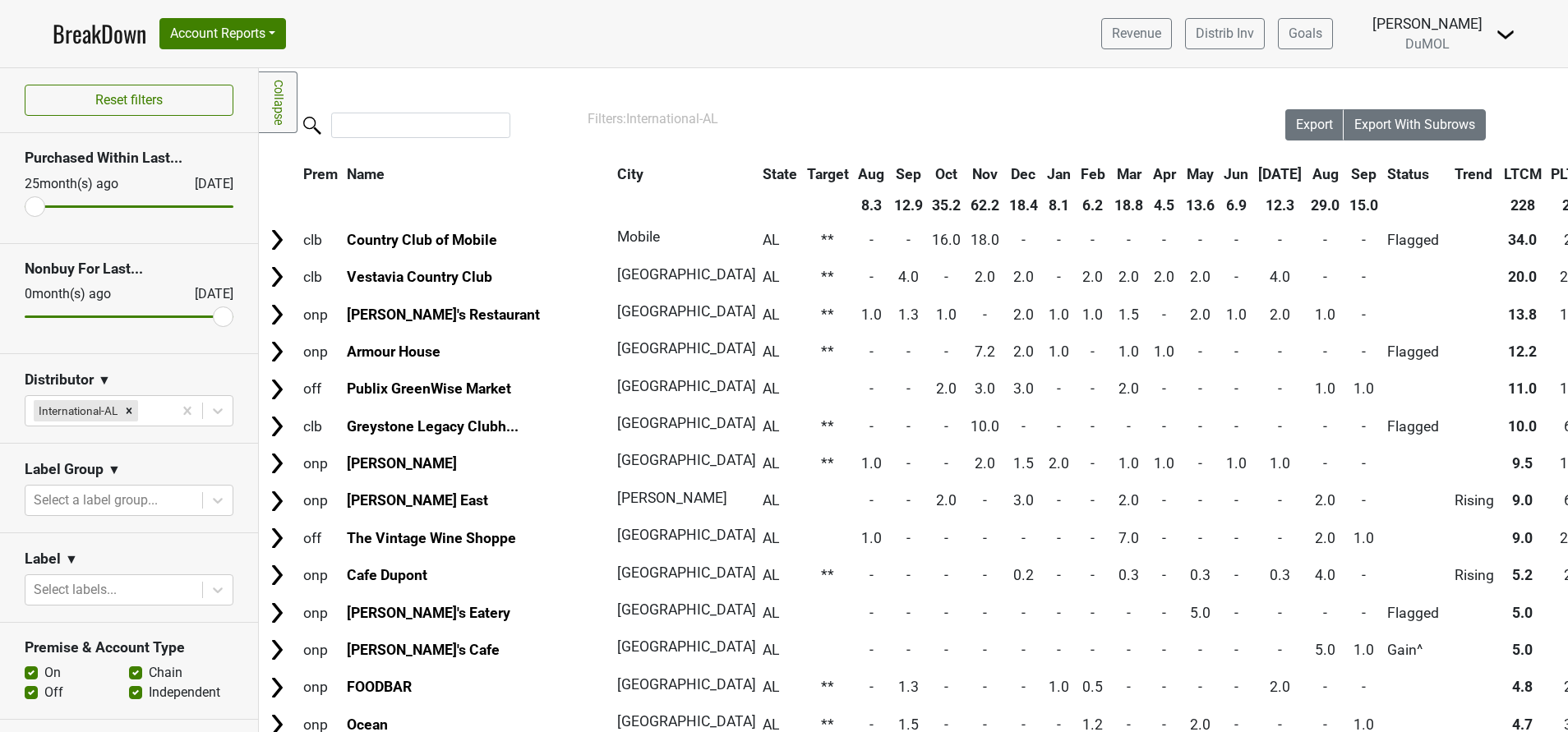
click at [1345, 173] on th "Sep" at bounding box center [1364, 175] width 37 height 30
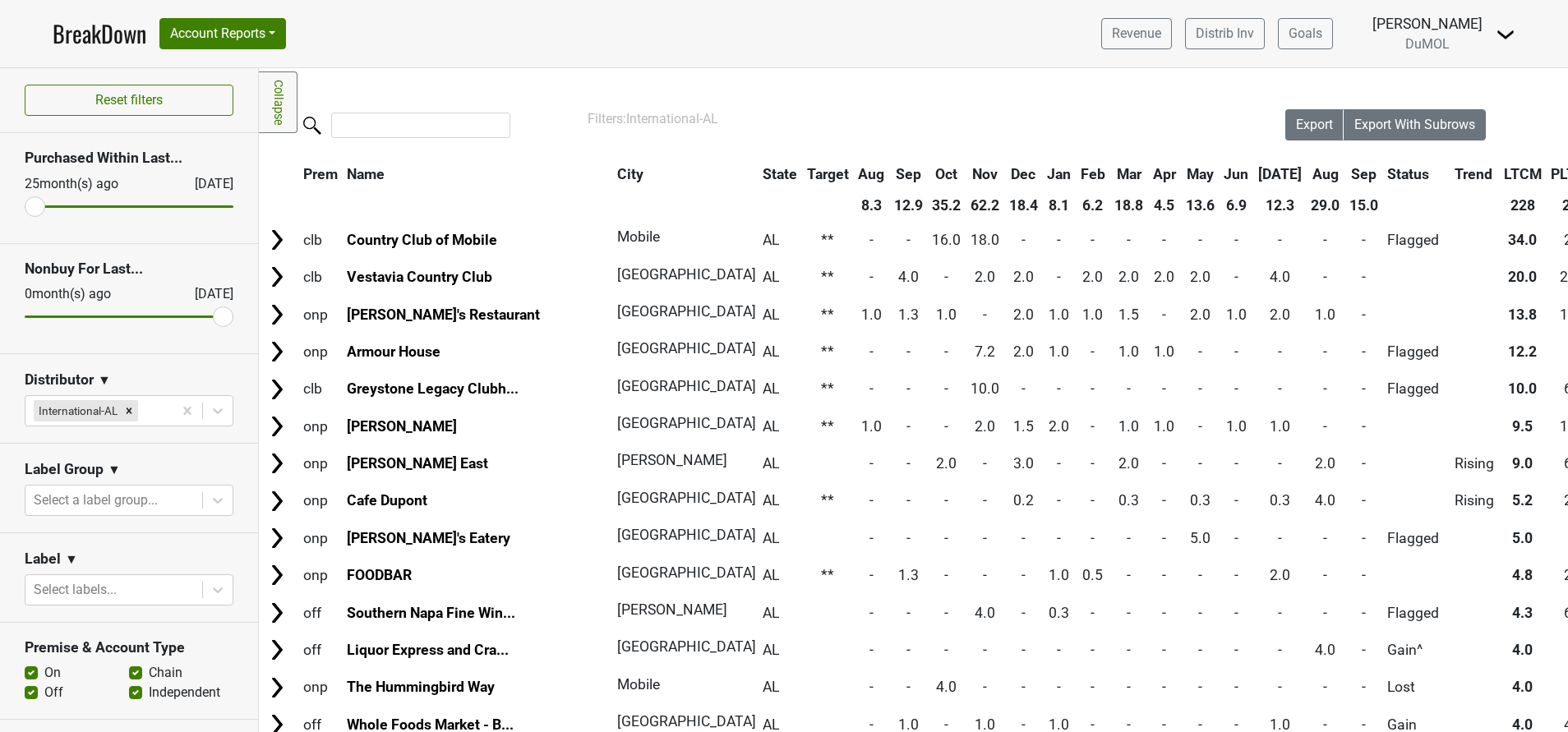
click at [1345, 173] on th "Sep" at bounding box center [1364, 175] width 37 height 30
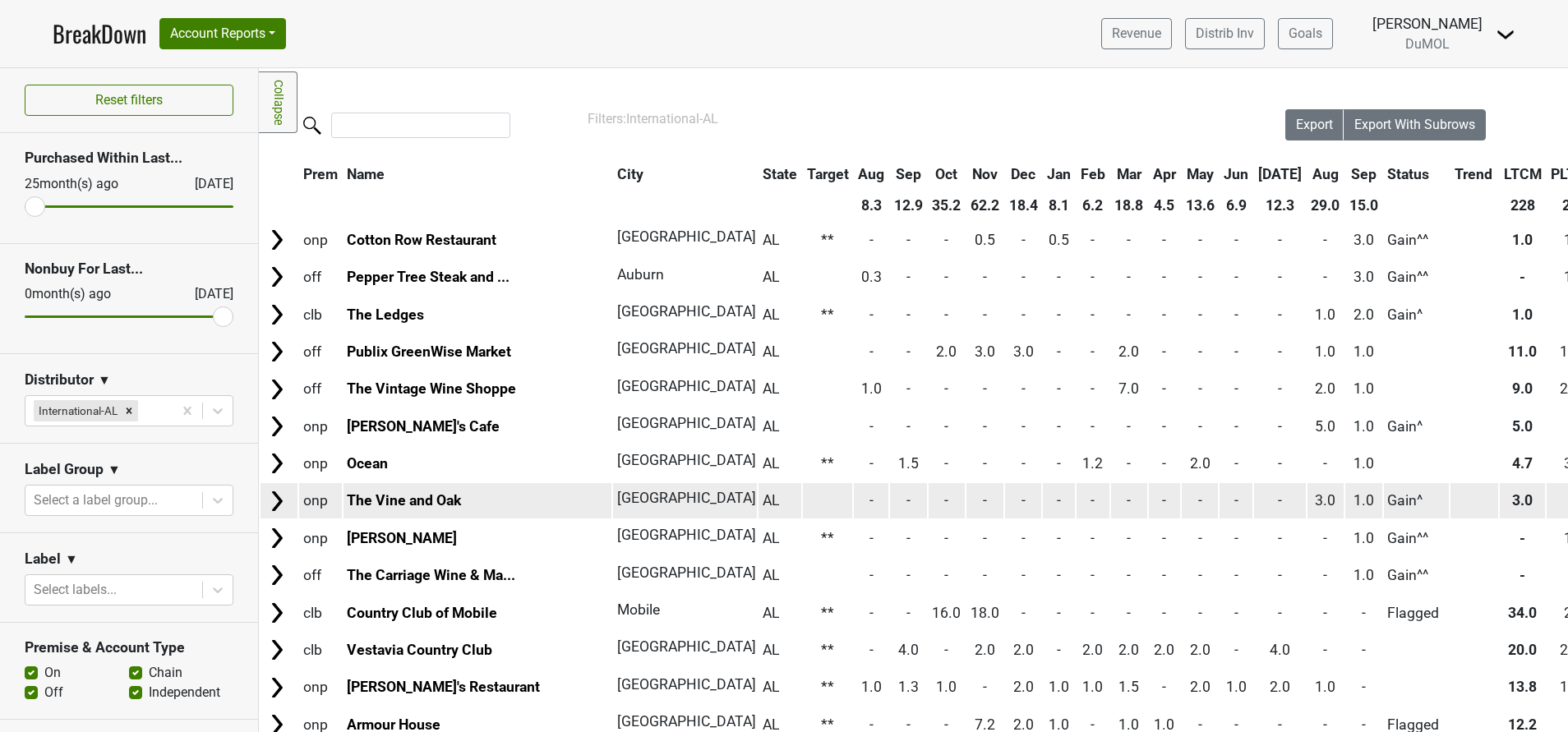
click at [274, 505] on img at bounding box center [277, 501] width 25 height 25
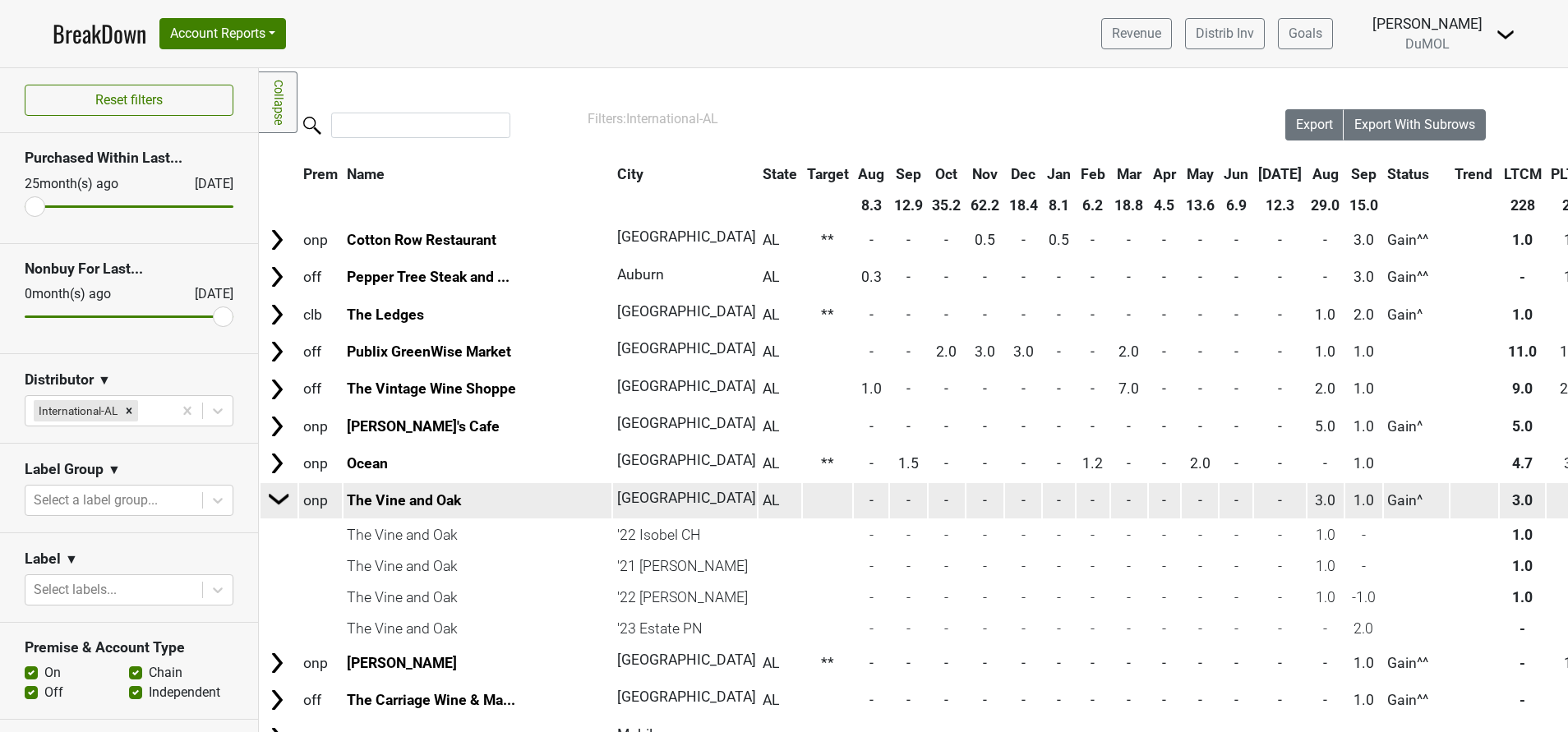
click at [274, 505] on img at bounding box center [280, 499] width 25 height 25
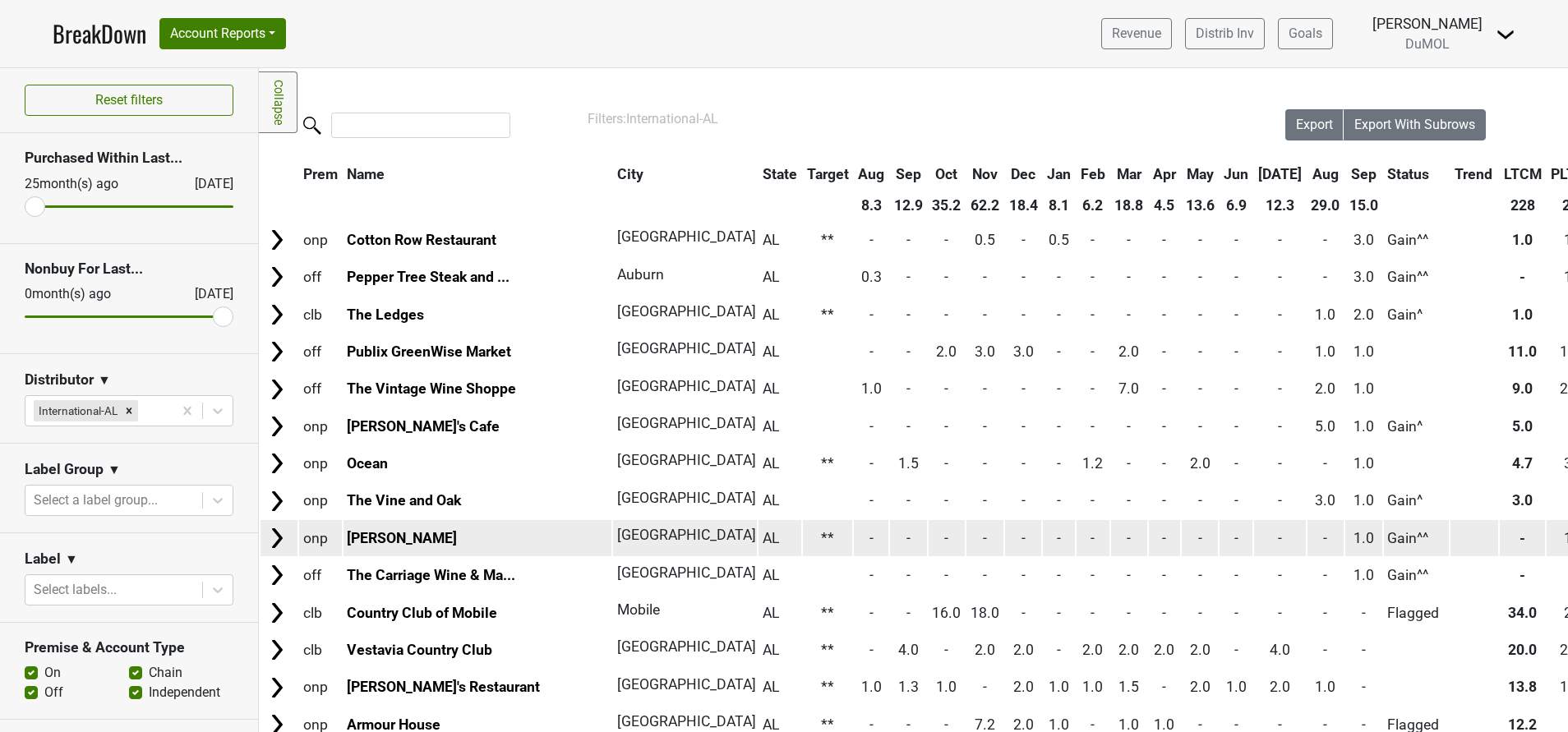
click at [277, 542] on img at bounding box center [277, 538] width 25 height 25
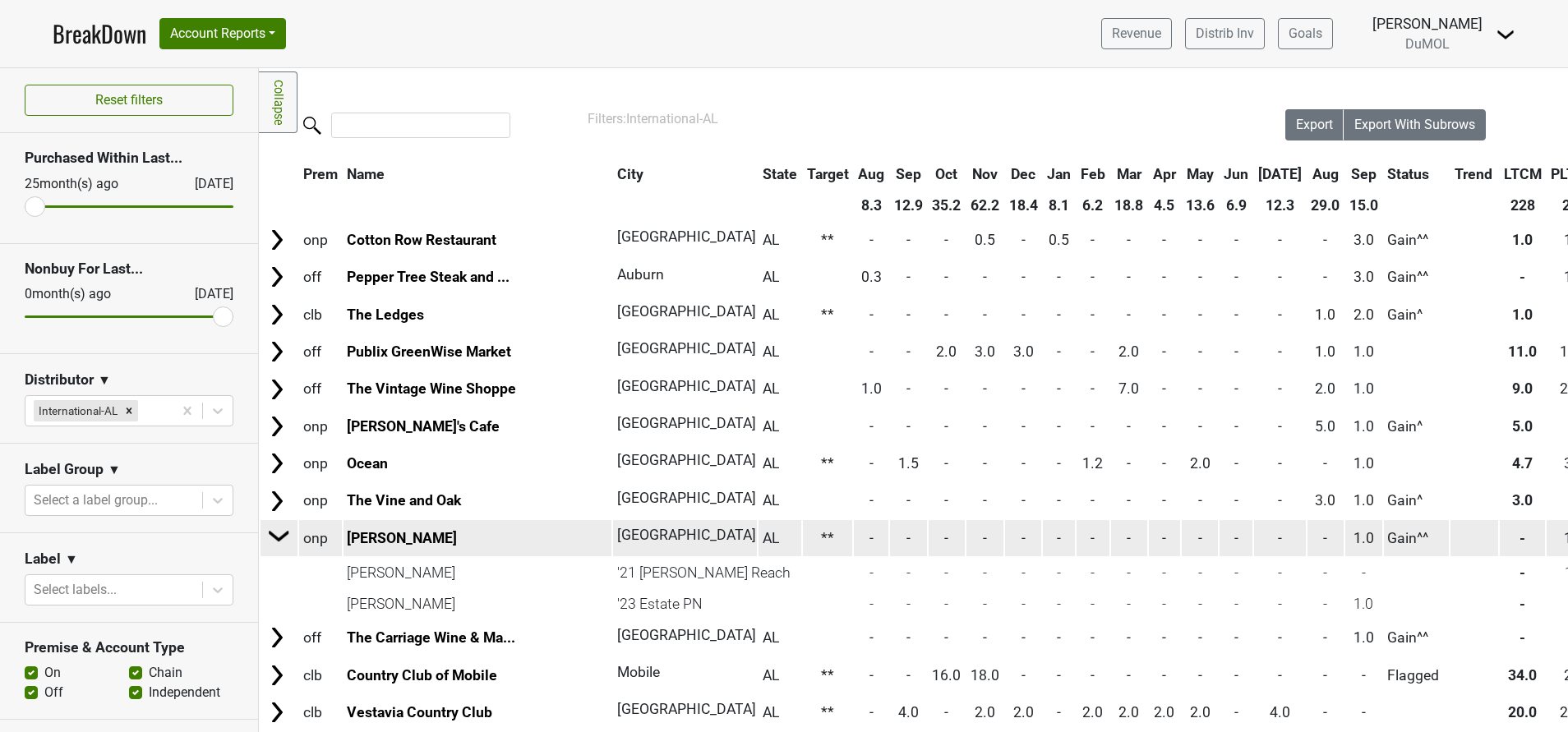
click at [277, 542] on img at bounding box center [280, 536] width 25 height 25
